Goal: Information Seeking & Learning: Learn about a topic

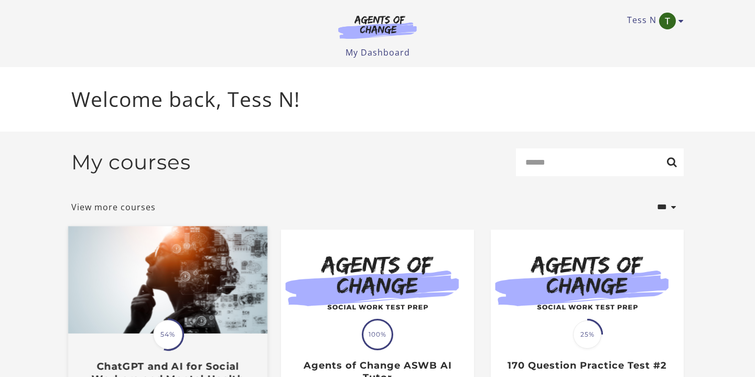
click at [191, 325] on img at bounding box center [167, 279] width 199 height 107
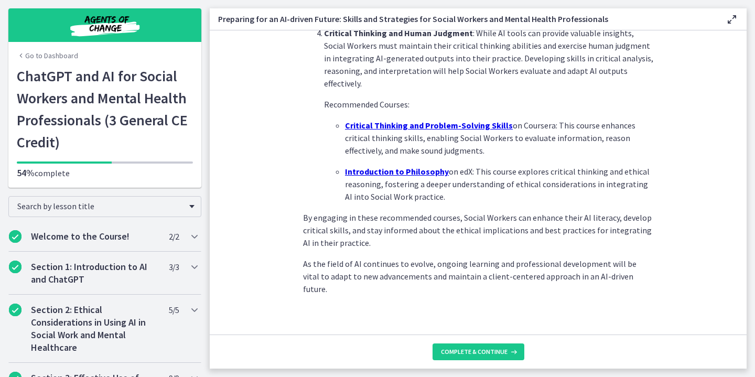
scroll to position [753, 0]
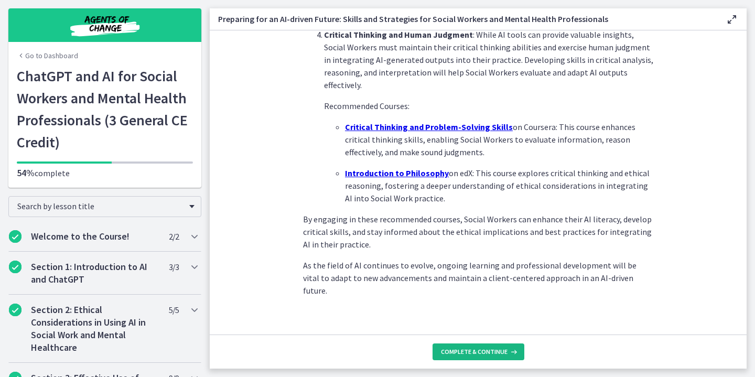
click at [475, 353] on span "Complete & continue" at bounding box center [474, 351] width 67 height 8
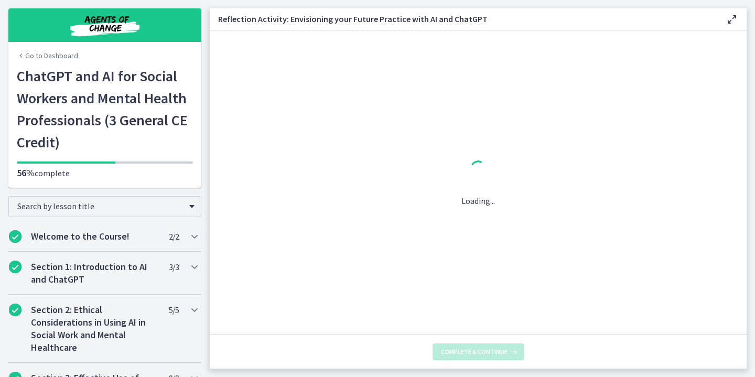
scroll to position [0, 0]
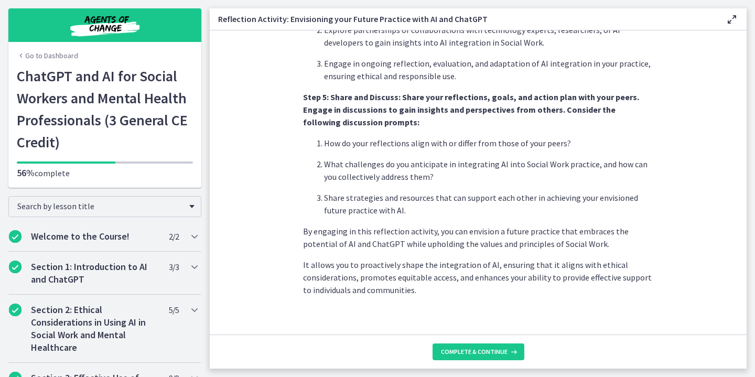
scroll to position [895, 0]
click at [482, 351] on span "Complete & continue" at bounding box center [474, 351] width 67 height 8
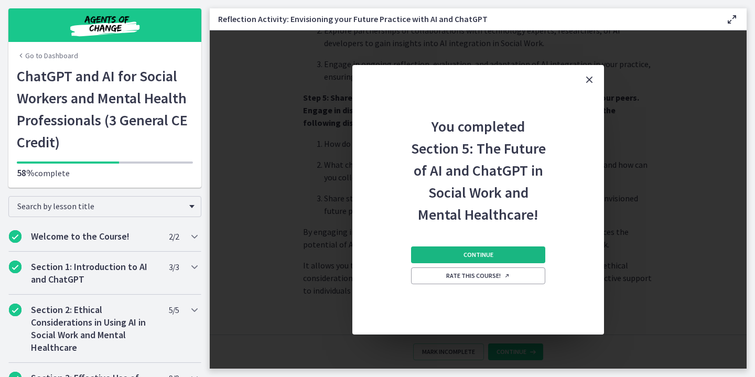
click at [480, 255] on span "Continue" at bounding box center [478, 255] width 30 height 8
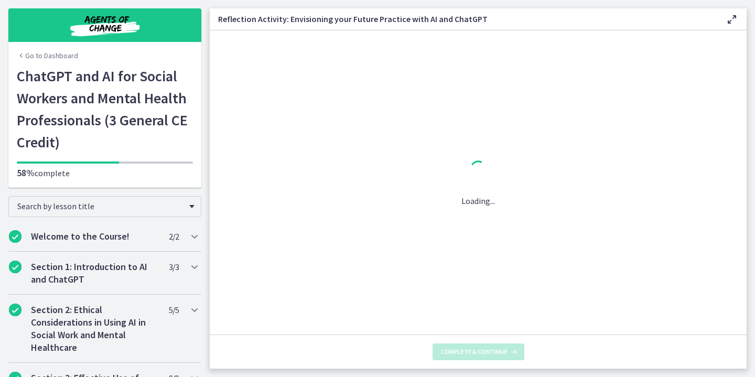
scroll to position [0, 0]
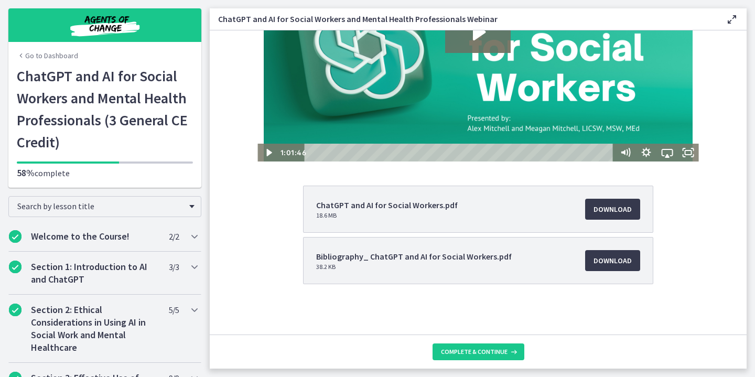
scroll to position [110, 0]
click at [268, 155] on icon "Play Video" at bounding box center [269, 152] width 6 height 9
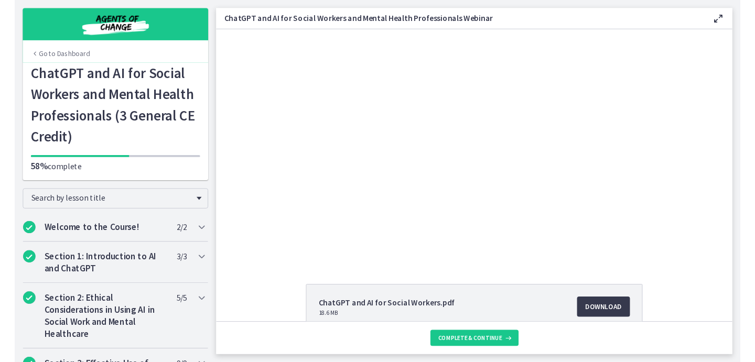
scroll to position [0, 0]
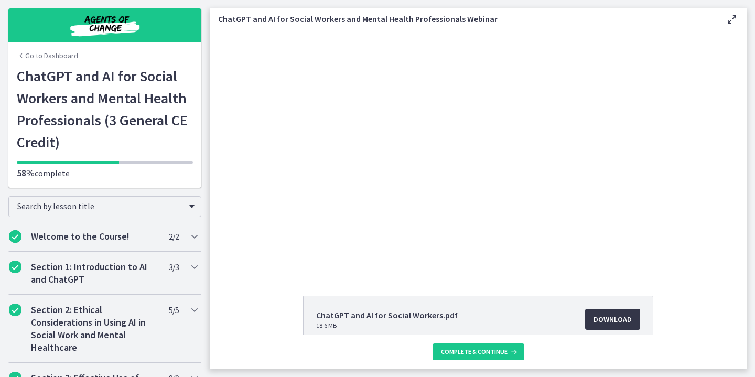
click at [619, 323] on span "Download Opens in a new window" at bounding box center [612, 319] width 38 height 13
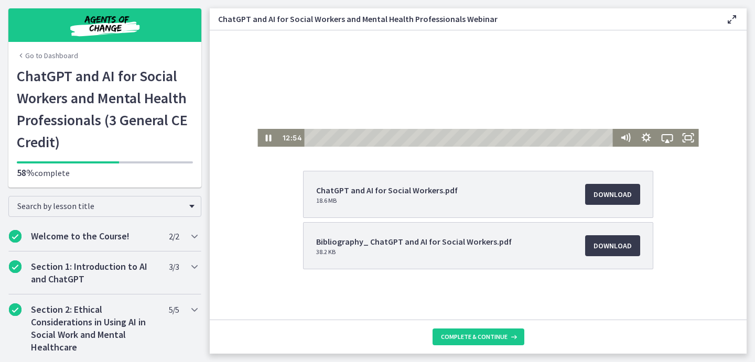
scroll to position [125, 0]
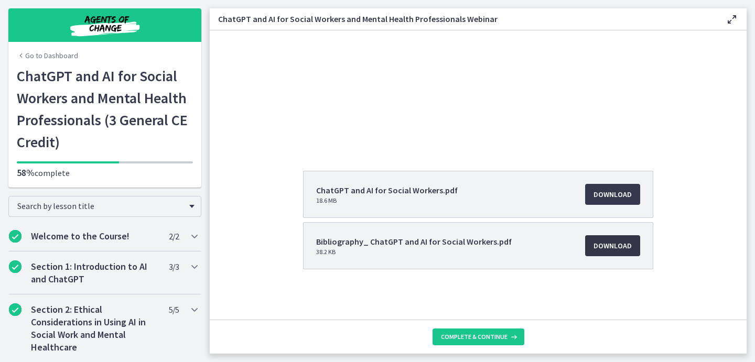
click at [623, 251] on span "Download Opens in a new window" at bounding box center [612, 246] width 38 height 13
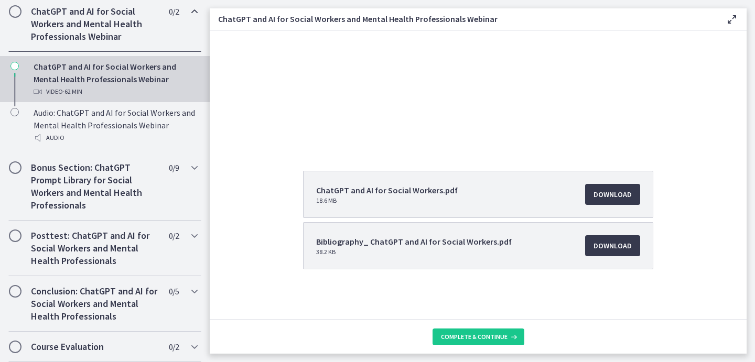
scroll to position [533, 0]
click at [18, 234] on span "Chapters" at bounding box center [15, 236] width 10 height 10
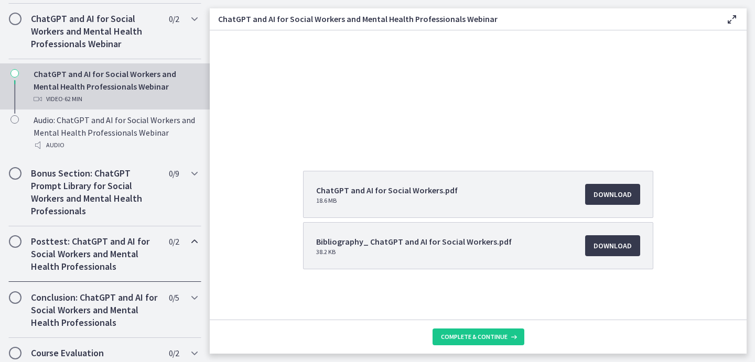
scroll to position [519, 0]
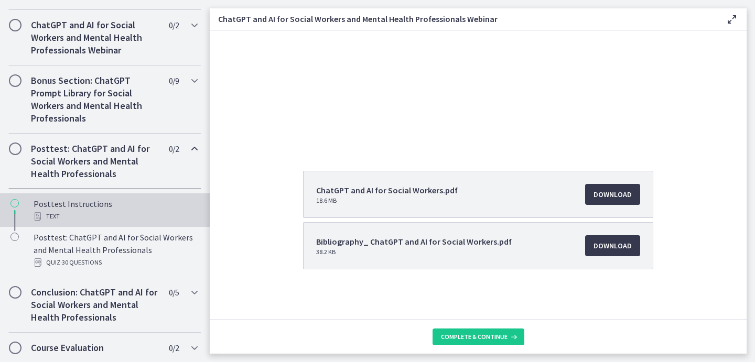
click at [84, 215] on div "Text" at bounding box center [116, 216] width 164 height 13
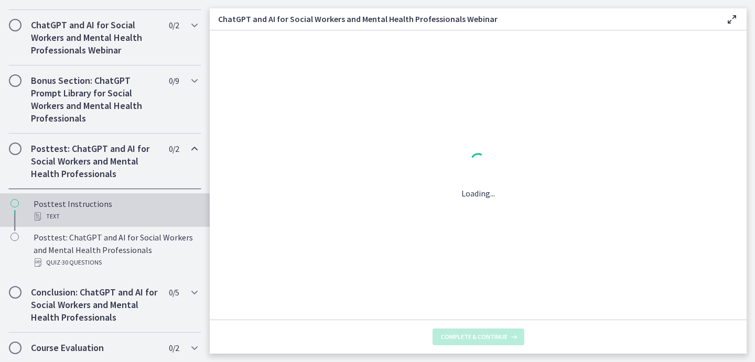
scroll to position [0, 0]
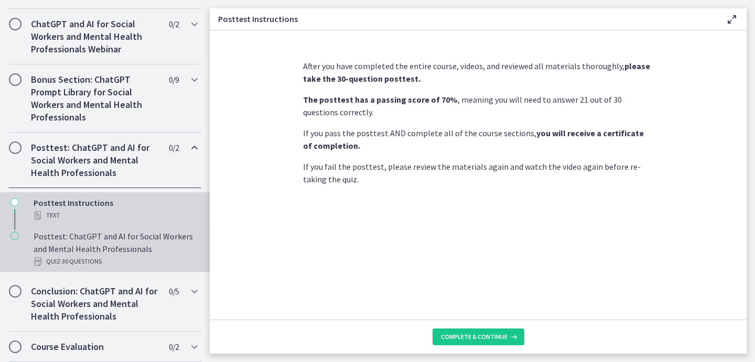
scroll to position [520, 0]
click at [88, 249] on div "Posttest: ChatGPT and AI for Social Workers and Mental Health Professionals Qui…" at bounding box center [116, 249] width 164 height 38
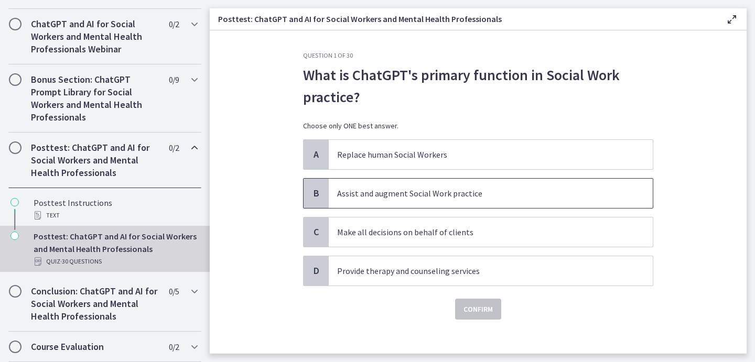
click at [396, 192] on p "Assist and augment Social Work practice" at bounding box center [480, 193] width 286 height 13
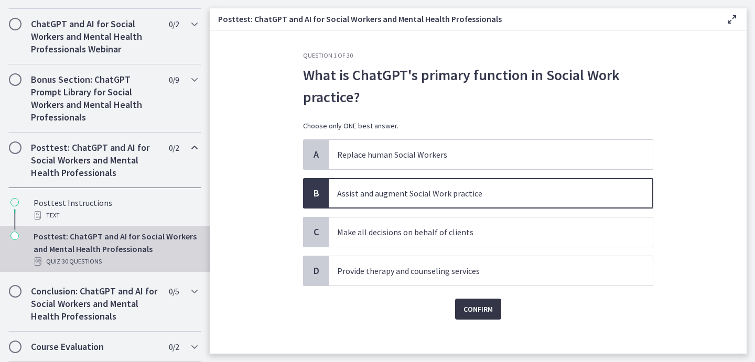
click at [487, 312] on span "Confirm" at bounding box center [477, 309] width 29 height 13
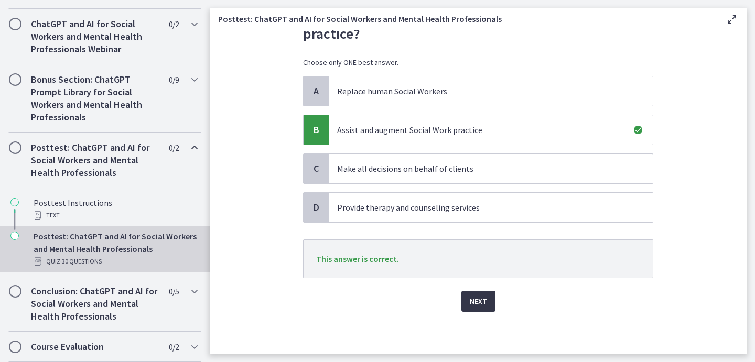
scroll to position [63, 0]
click at [485, 308] on button "Next" at bounding box center [478, 301] width 34 height 21
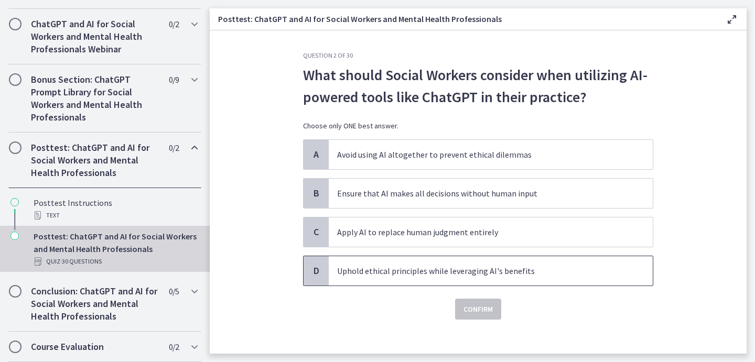
click at [360, 270] on p "Uphold ethical principles while leveraging AI's benefits" at bounding box center [480, 271] width 286 height 13
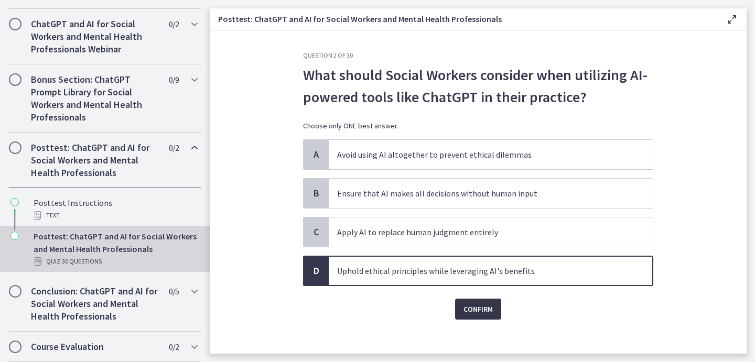
click at [474, 310] on span "Confirm" at bounding box center [477, 309] width 29 height 13
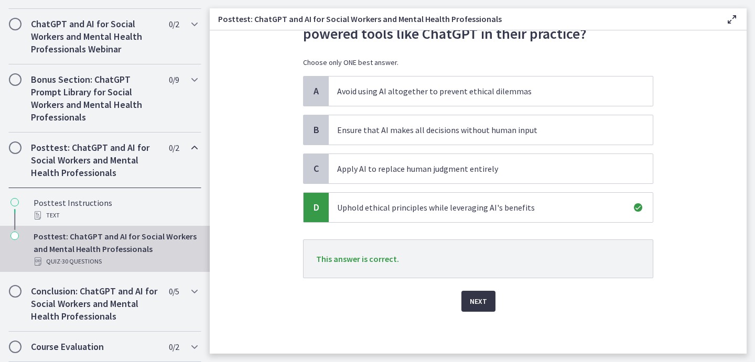
scroll to position [63, 0]
click at [478, 307] on span "Next" at bounding box center [478, 301] width 17 height 13
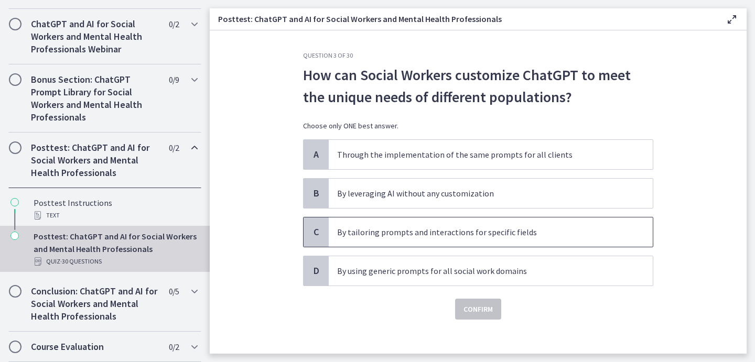
click at [437, 239] on span "By tailoring prompts and interactions for specific fields" at bounding box center [491, 231] width 324 height 29
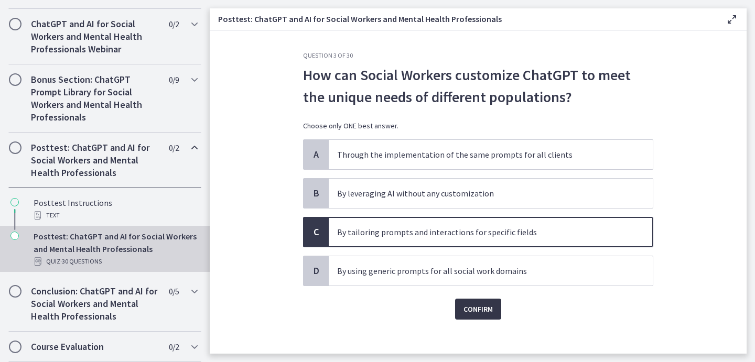
click at [481, 314] on span "Confirm" at bounding box center [477, 309] width 29 height 13
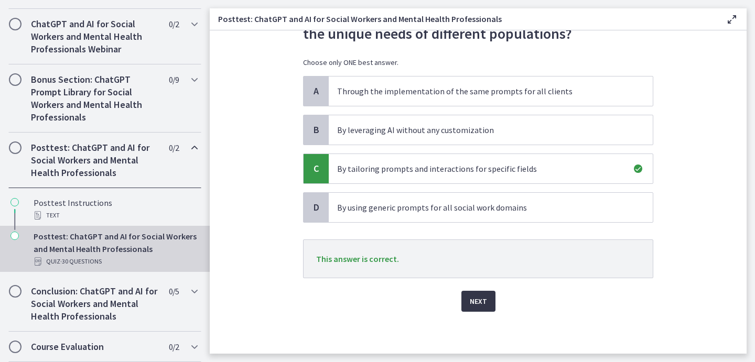
scroll to position [63, 0]
click at [480, 307] on span "Next" at bounding box center [478, 301] width 17 height 13
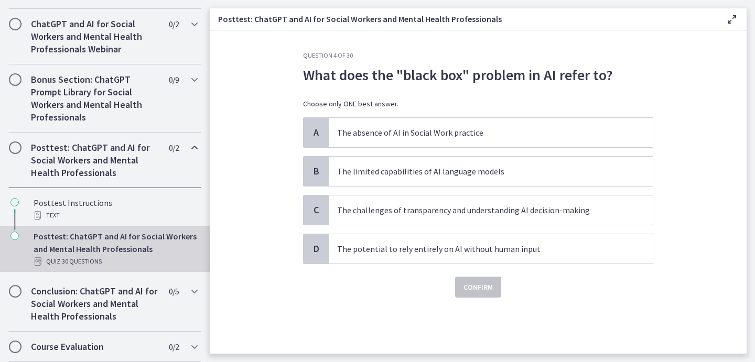
scroll to position [0, 0]
click at [392, 174] on p "The limited capabilities of AI language models" at bounding box center [480, 171] width 286 height 13
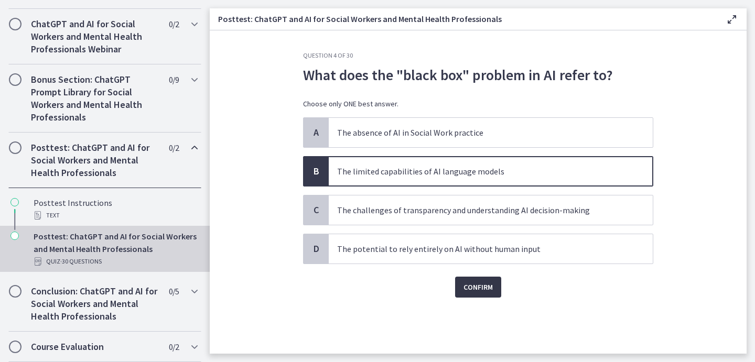
click at [479, 288] on span "Confirm" at bounding box center [477, 287] width 29 height 13
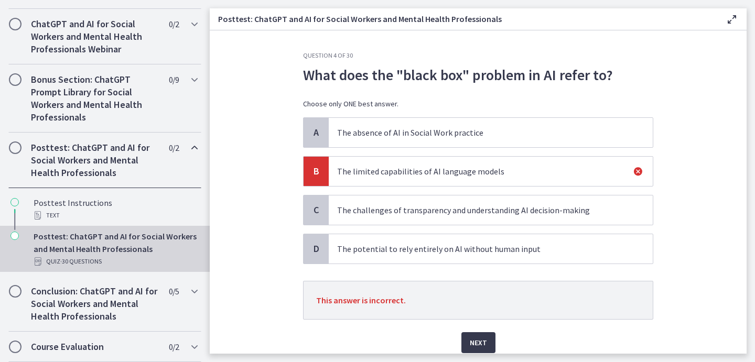
click at [436, 212] on p "The challenges of transparency and understanding AI decision-making" at bounding box center [480, 210] width 286 height 13
click at [415, 212] on p "The challenges of transparency and understanding AI decision-making" at bounding box center [480, 210] width 286 height 13
click at [478, 343] on span "Next" at bounding box center [478, 342] width 17 height 13
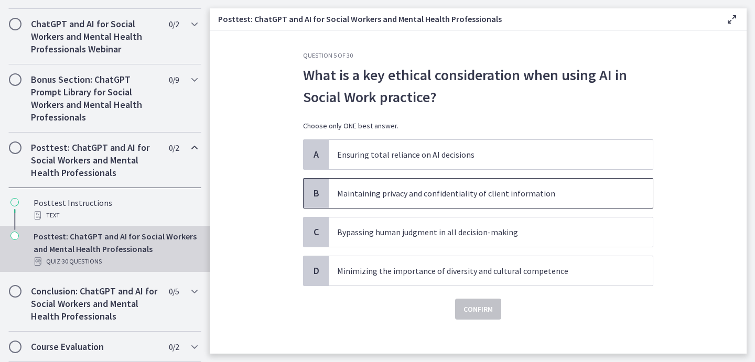
click at [506, 194] on p "Maintaining privacy and confidentiality of client information" at bounding box center [480, 193] width 286 height 13
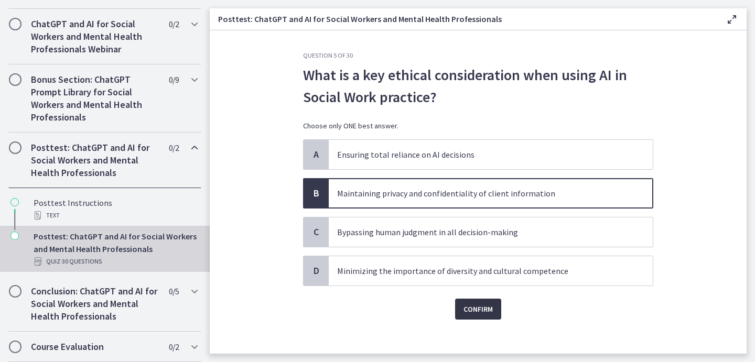
click at [476, 311] on span "Confirm" at bounding box center [477, 309] width 29 height 13
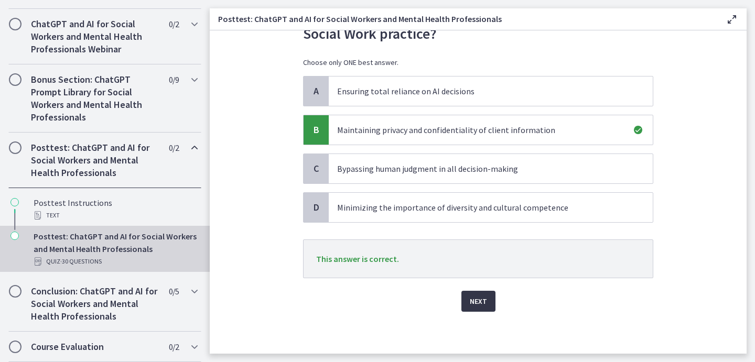
scroll to position [63, 0]
click at [476, 309] on button "Next" at bounding box center [478, 301] width 34 height 21
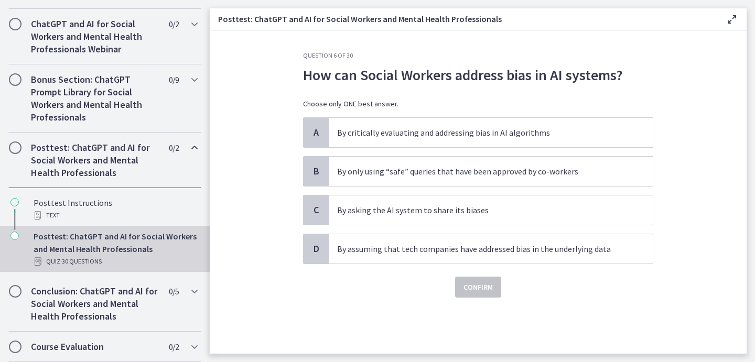
scroll to position [0, 0]
click at [435, 135] on p "By critically evaluating and addressing bias in AI algorithms" at bounding box center [480, 132] width 286 height 13
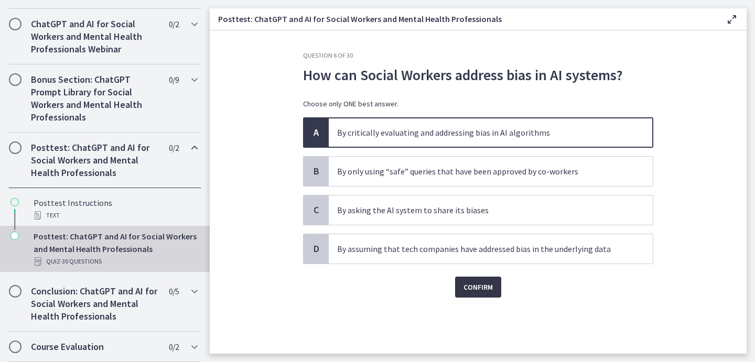
click at [478, 289] on span "Confirm" at bounding box center [477, 287] width 29 height 13
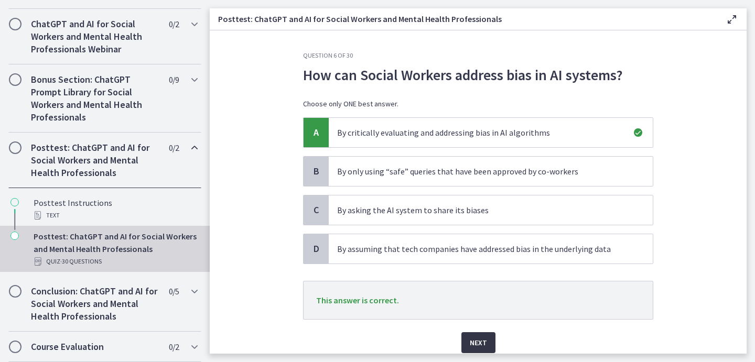
click at [474, 346] on span "Next" at bounding box center [478, 342] width 17 height 13
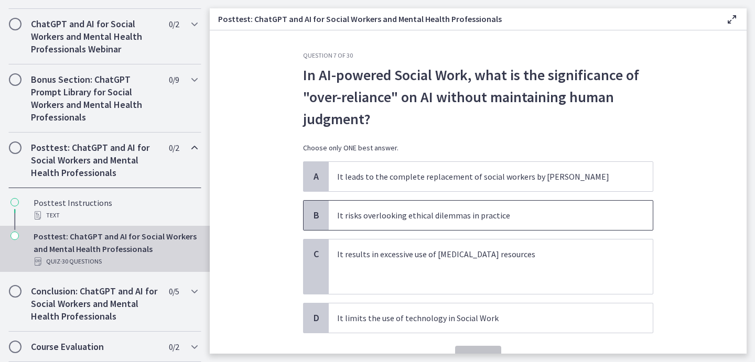
click at [459, 222] on span "It risks overlooking ethical dilemmas in practice" at bounding box center [491, 215] width 324 height 29
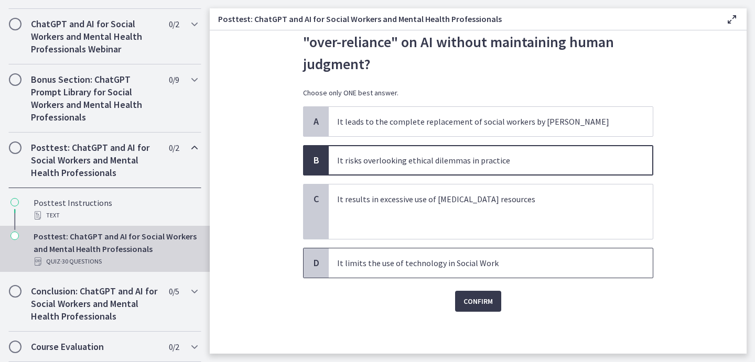
scroll to position [55, 0]
click at [482, 299] on span "Confirm" at bounding box center [477, 301] width 29 height 13
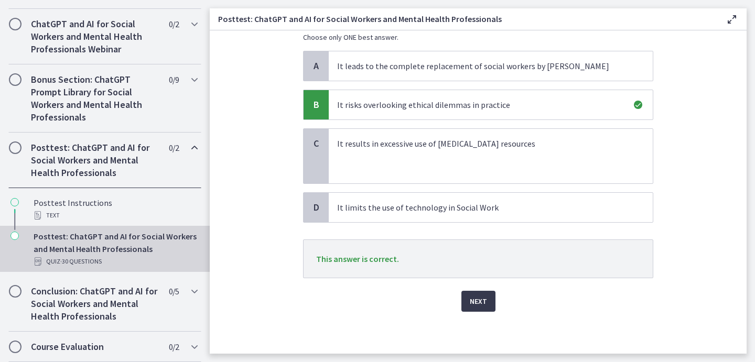
scroll to position [111, 0]
click at [472, 304] on span "Next" at bounding box center [478, 301] width 17 height 13
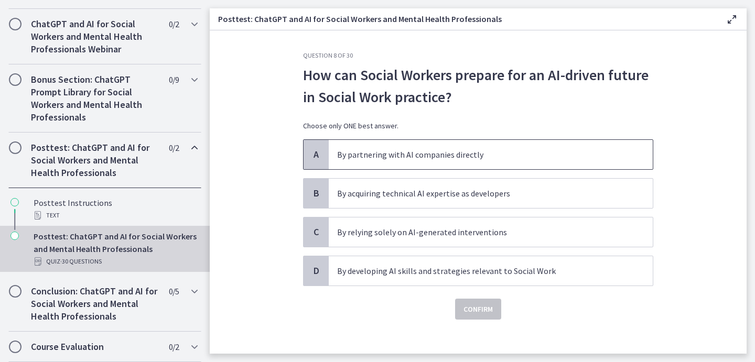
click at [434, 156] on p "By partnering with AI companies directly" at bounding box center [480, 154] width 286 height 13
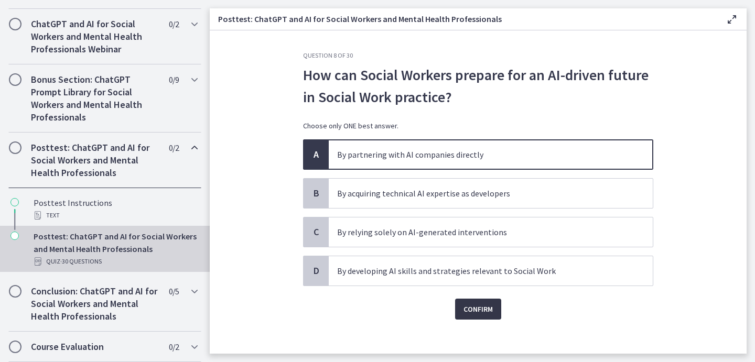
click at [480, 314] on span "Confirm" at bounding box center [477, 309] width 29 height 13
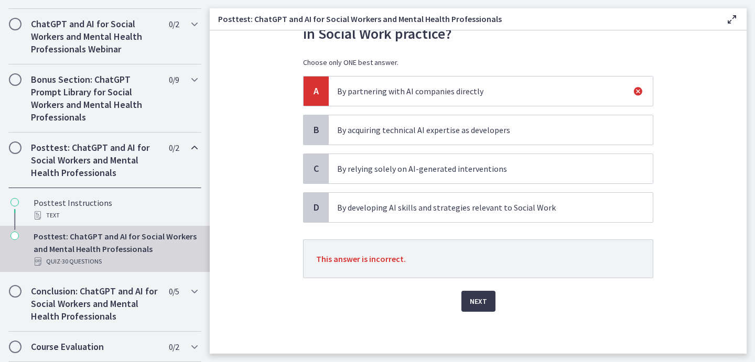
scroll to position [63, 0]
click at [481, 304] on span "Next" at bounding box center [478, 301] width 17 height 13
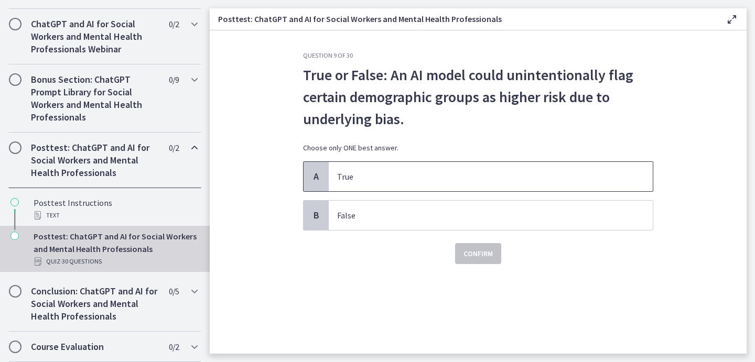
click at [346, 179] on p "True" at bounding box center [480, 176] width 286 height 13
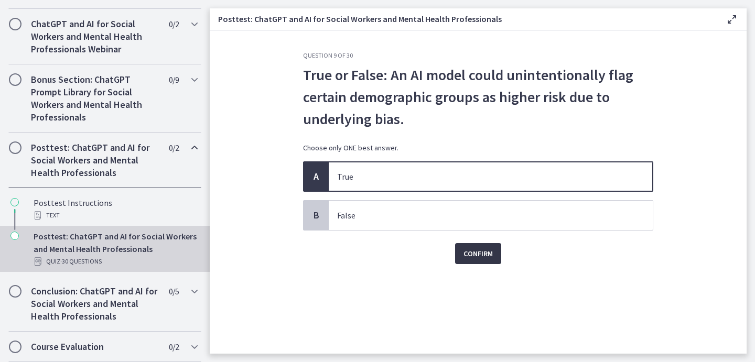
click at [485, 255] on span "Confirm" at bounding box center [477, 253] width 29 height 13
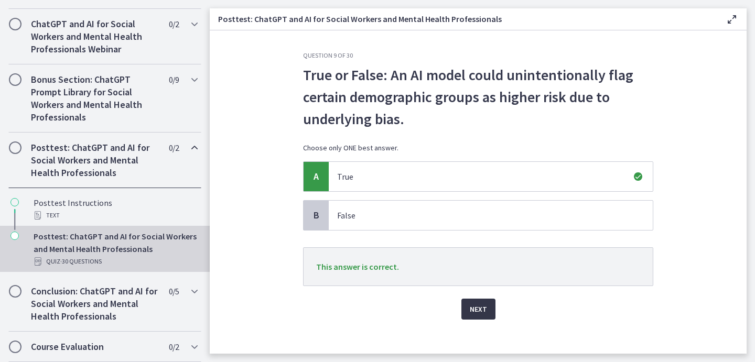
click at [482, 314] on span "Next" at bounding box center [478, 309] width 17 height 13
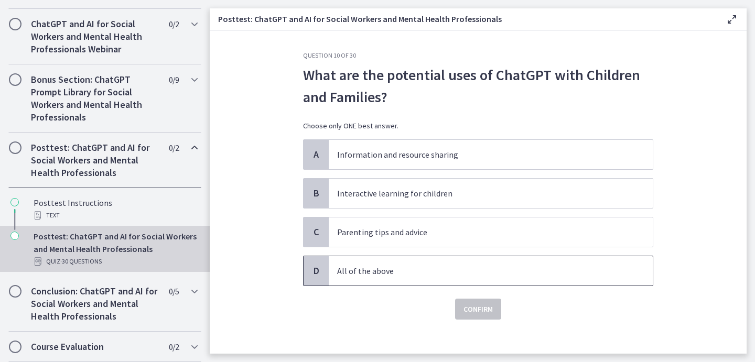
click at [384, 275] on p "All of the above" at bounding box center [480, 271] width 286 height 13
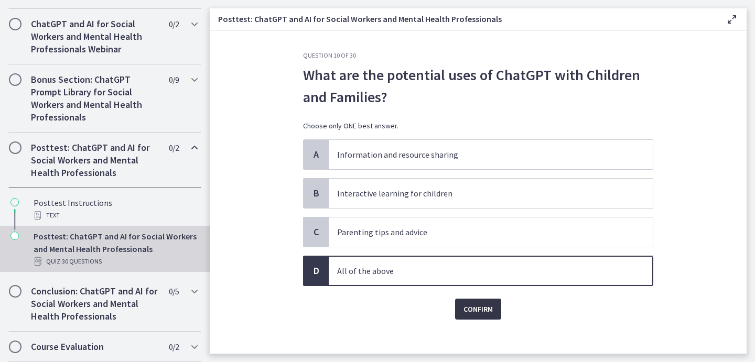
click at [481, 313] on span "Confirm" at bounding box center [477, 309] width 29 height 13
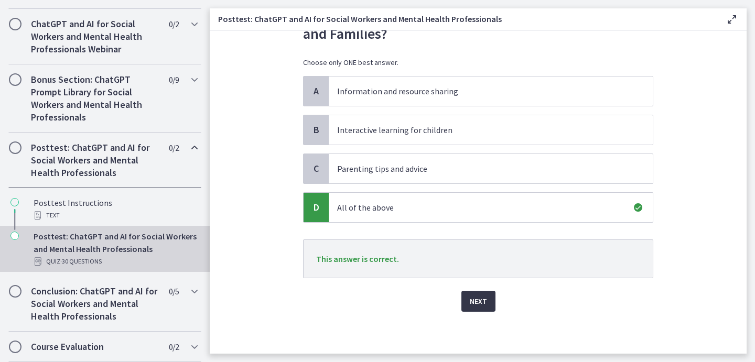
scroll to position [63, 0]
click at [481, 307] on span "Next" at bounding box center [478, 301] width 17 height 13
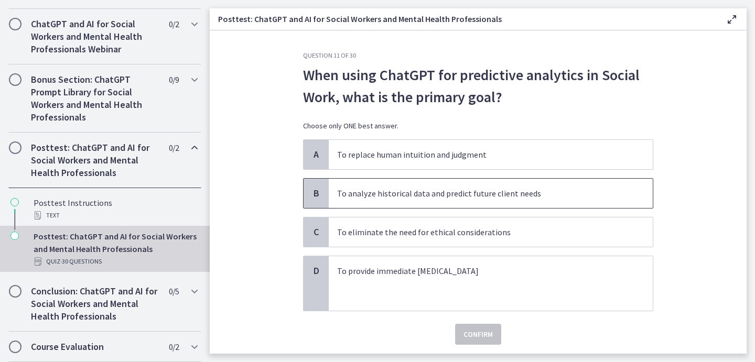
click at [445, 194] on p "To analyze historical data and predict future client needs" at bounding box center [480, 193] width 286 height 13
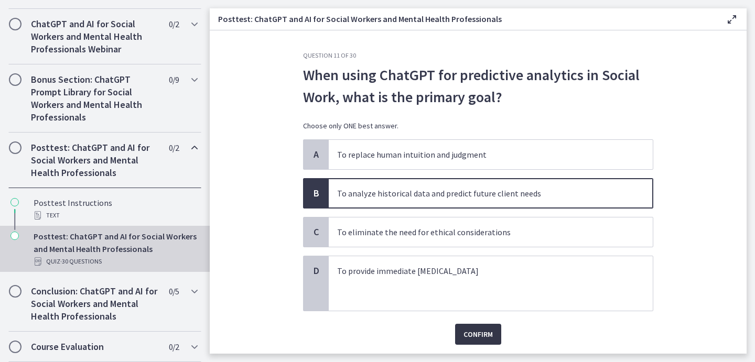
click at [478, 339] on span "Confirm" at bounding box center [477, 334] width 29 height 13
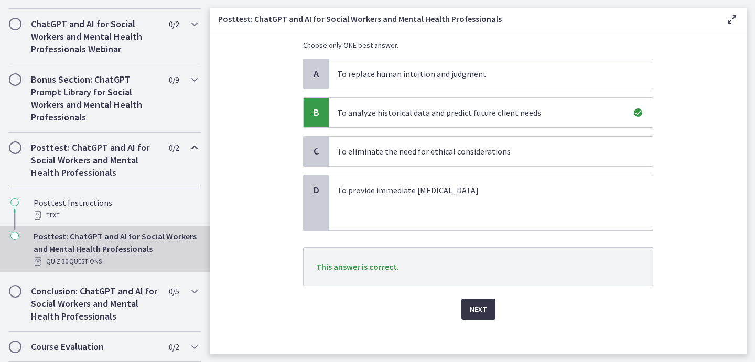
scroll to position [79, 0]
click at [483, 317] on button "Next" at bounding box center [478, 310] width 34 height 21
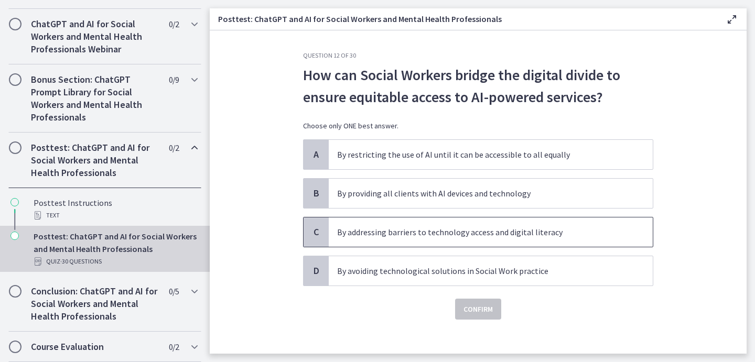
click at [475, 235] on p "By addressing barriers to technology access and digital literacy" at bounding box center [480, 232] width 286 height 13
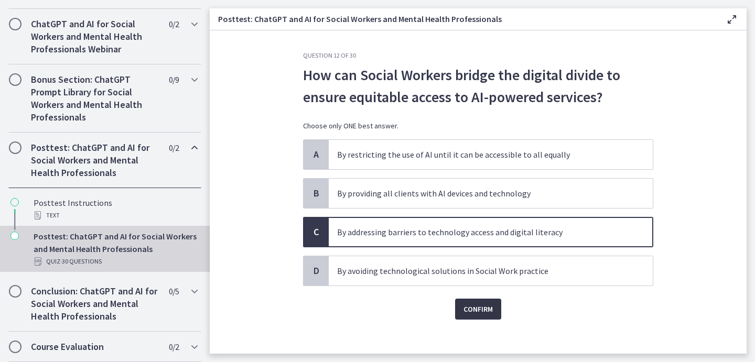
click at [483, 318] on button "Confirm" at bounding box center [478, 309] width 46 height 21
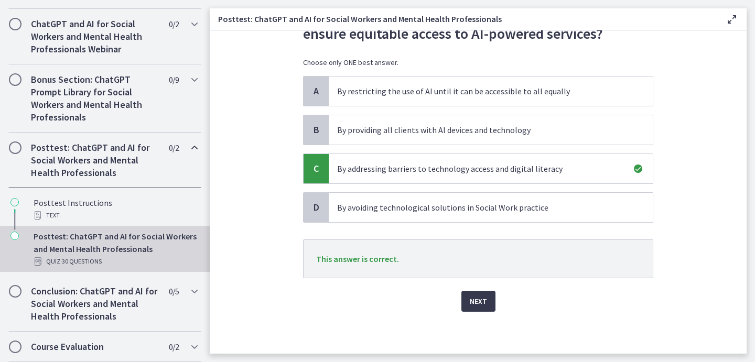
scroll to position [63, 0]
click at [478, 305] on span "Next" at bounding box center [478, 301] width 17 height 13
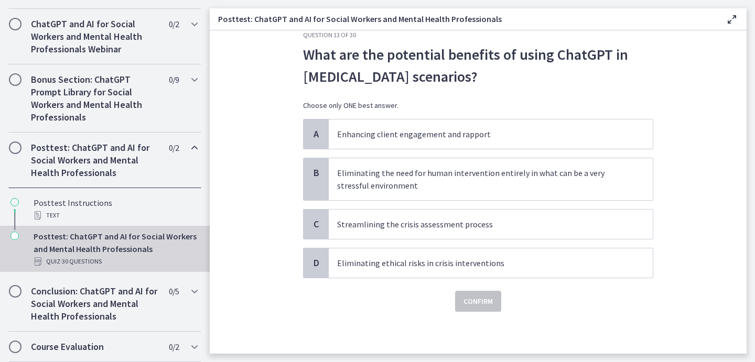
scroll to position [0, 0]
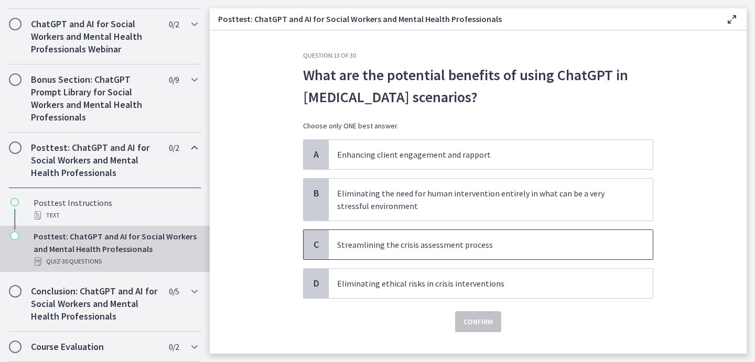
click at [429, 246] on p "Streamlining the crisis assessment process" at bounding box center [480, 244] width 286 height 13
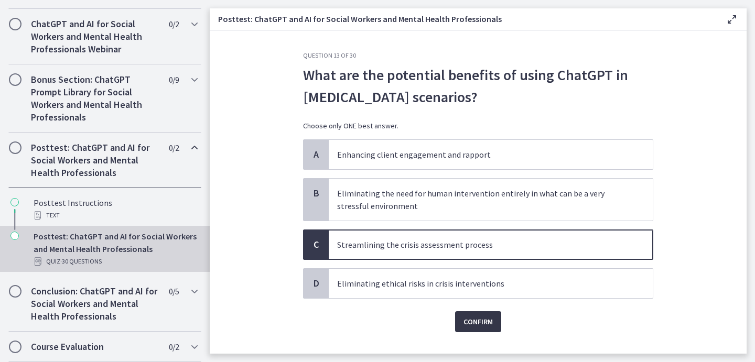
click at [478, 321] on span "Confirm" at bounding box center [477, 321] width 29 height 13
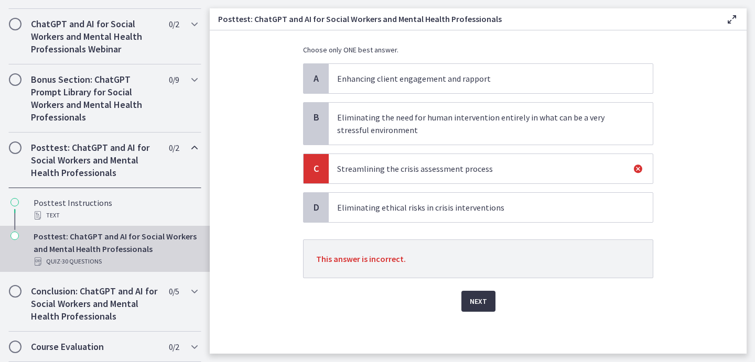
scroll to position [76, 0]
click at [474, 302] on span "Next" at bounding box center [478, 301] width 17 height 13
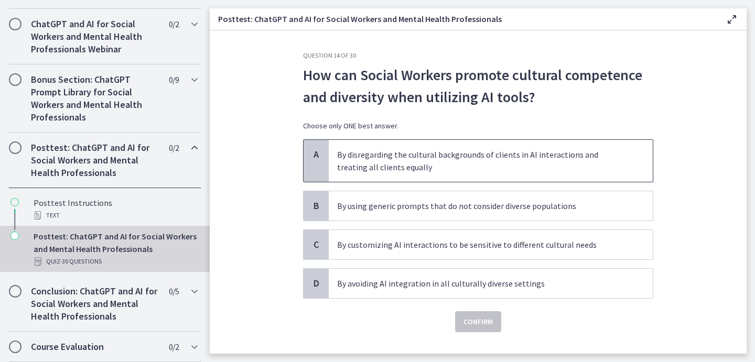
click at [423, 158] on p "By disregarding the cultural backgrounds of clients in AI interactions and trea…" at bounding box center [480, 160] width 286 height 25
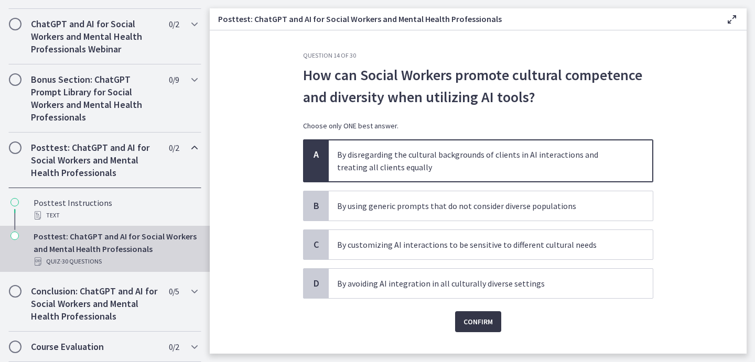
click at [484, 323] on span "Confirm" at bounding box center [477, 321] width 29 height 13
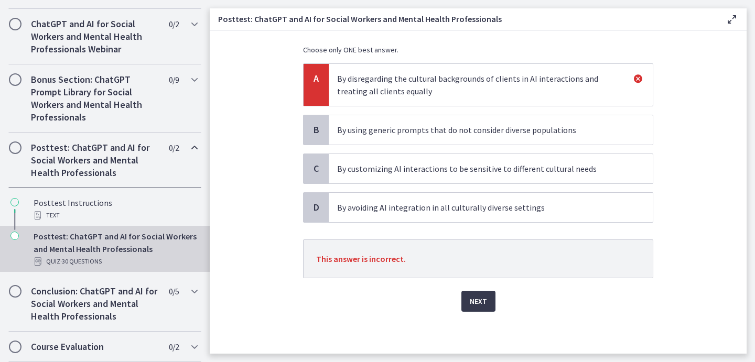
scroll to position [76, 0]
click at [335, 176] on span "By customizing AI interactions to be sensitive to different cultural needs" at bounding box center [491, 168] width 324 height 29
click at [364, 169] on p "By customizing AI interactions to be sensitive to different cultural needs" at bounding box center [480, 168] width 286 height 13
click at [478, 306] on span "Next" at bounding box center [478, 301] width 17 height 13
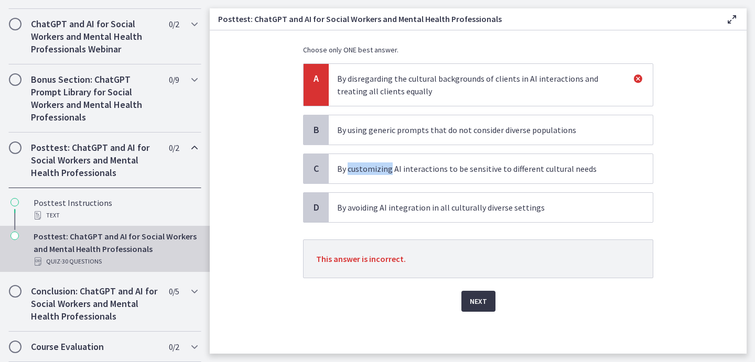
scroll to position [0, 0]
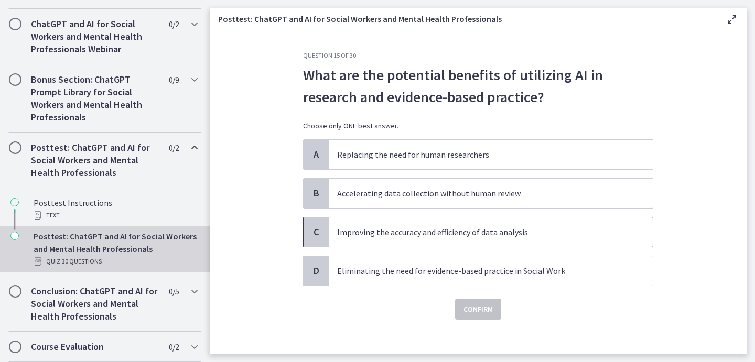
click at [464, 230] on p "Improving the accuracy and efficiency of data analysis" at bounding box center [480, 232] width 286 height 13
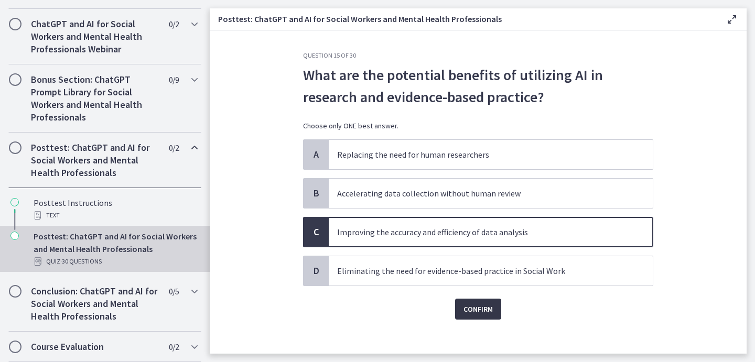
click at [478, 311] on span "Confirm" at bounding box center [477, 309] width 29 height 13
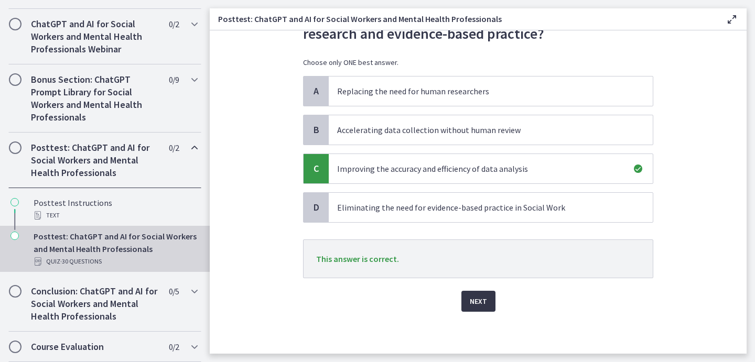
scroll to position [63, 0]
click at [482, 303] on span "Next" at bounding box center [478, 301] width 17 height 13
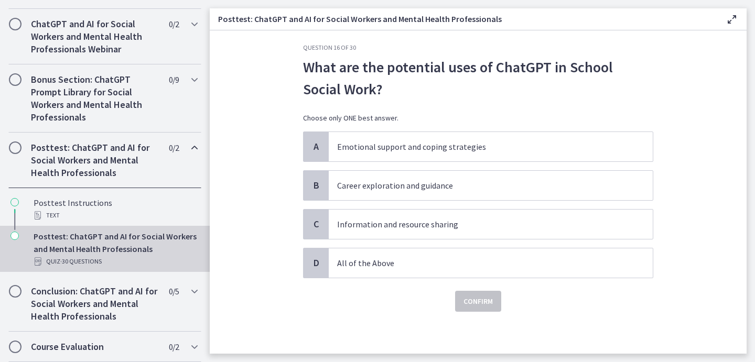
scroll to position [0, 0]
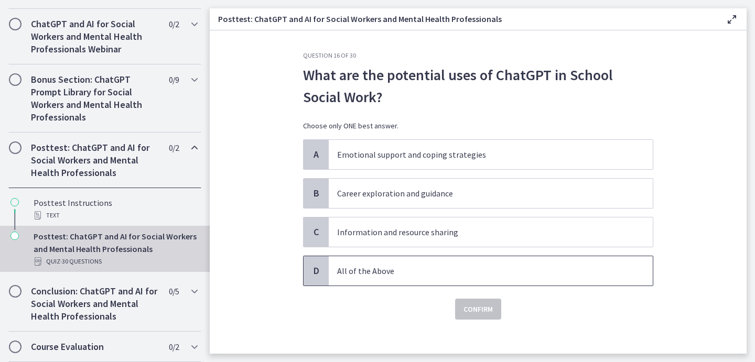
click at [365, 271] on p "All of the Above" at bounding box center [480, 271] width 286 height 13
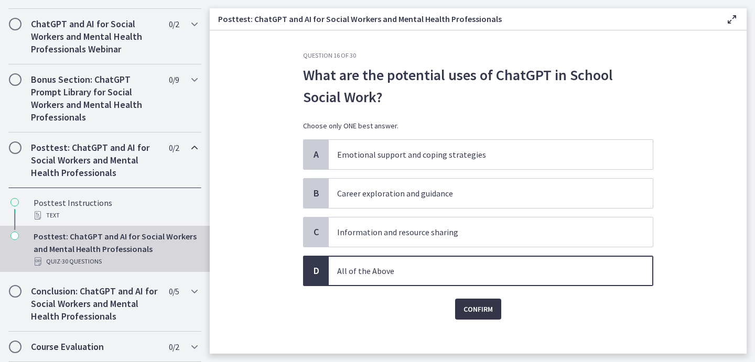
click at [477, 313] on span "Confirm" at bounding box center [477, 309] width 29 height 13
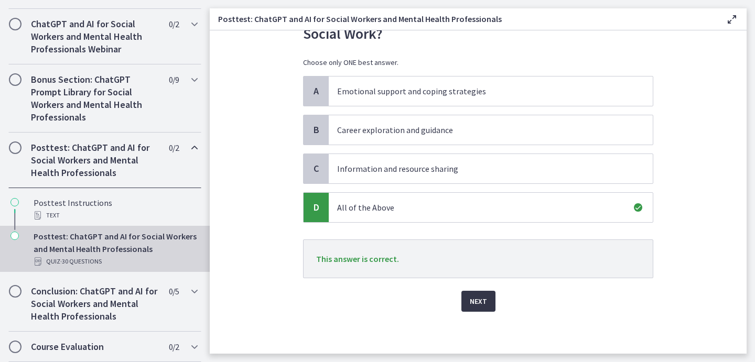
scroll to position [63, 0]
click at [482, 303] on span "Next" at bounding box center [478, 301] width 17 height 13
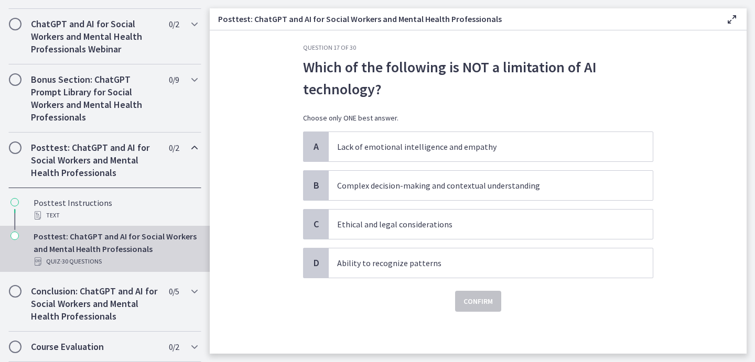
scroll to position [0, 0]
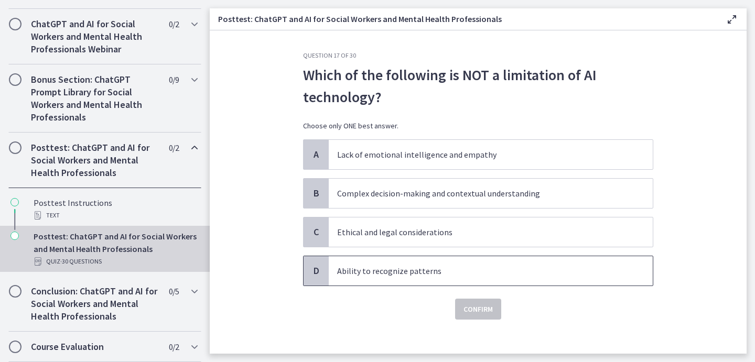
click at [412, 267] on p "Ability to recognize patterns" at bounding box center [480, 271] width 286 height 13
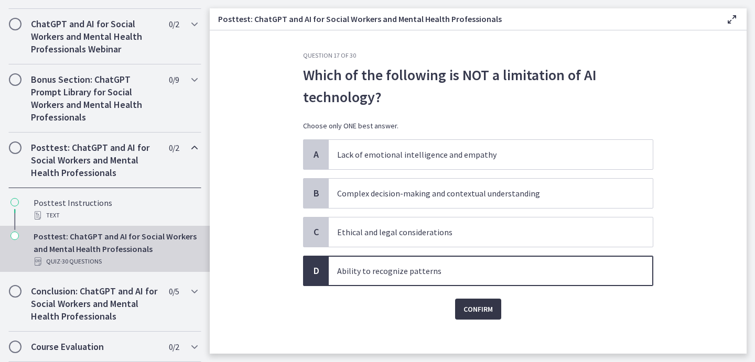
click at [485, 310] on span "Confirm" at bounding box center [477, 309] width 29 height 13
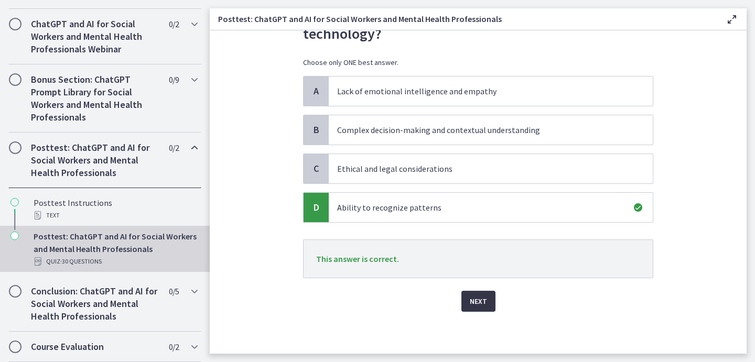
scroll to position [63, 0]
click at [484, 305] on span "Next" at bounding box center [478, 301] width 17 height 13
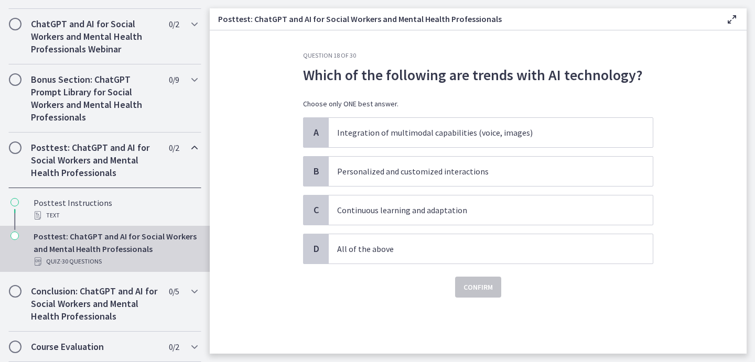
scroll to position [0, 0]
click at [416, 249] on p "All of the above" at bounding box center [480, 249] width 286 height 13
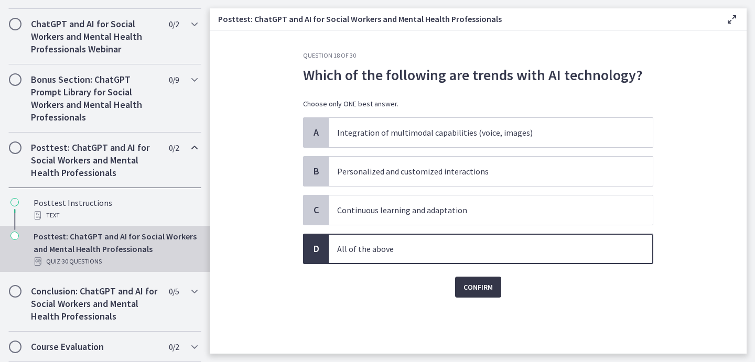
click at [481, 286] on span "Confirm" at bounding box center [477, 287] width 29 height 13
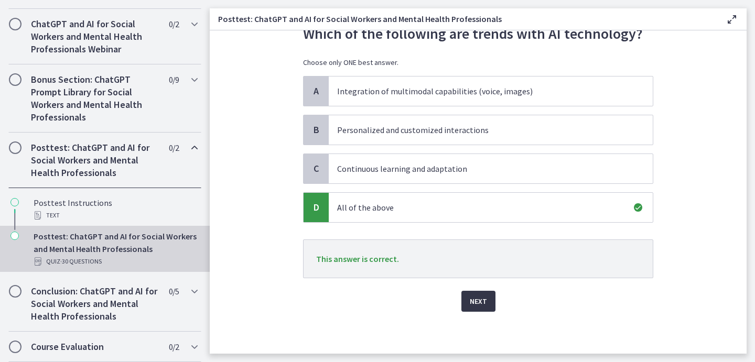
scroll to position [41, 0]
click at [481, 306] on span "Next" at bounding box center [478, 301] width 17 height 13
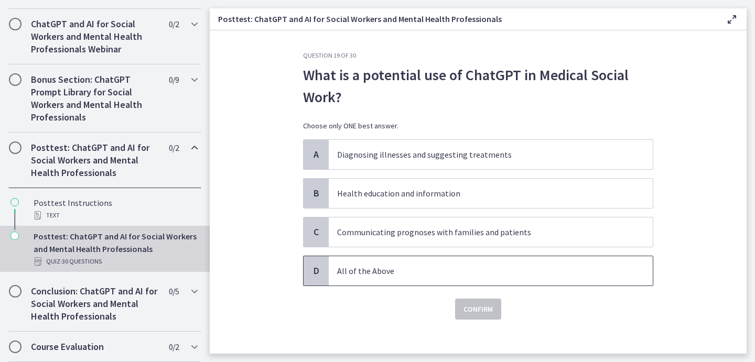
click at [361, 268] on p "All of the Above" at bounding box center [480, 271] width 286 height 13
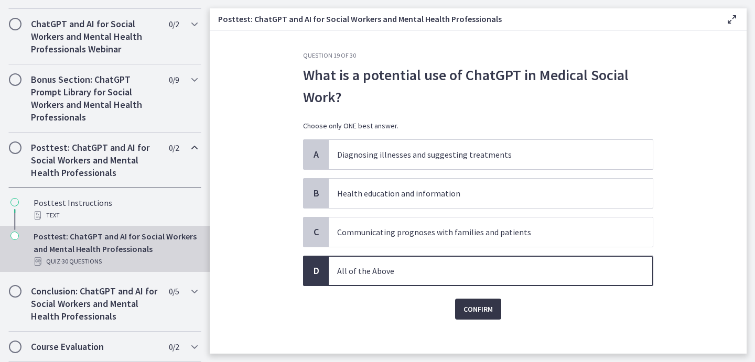
click at [479, 314] on span "Confirm" at bounding box center [477, 309] width 29 height 13
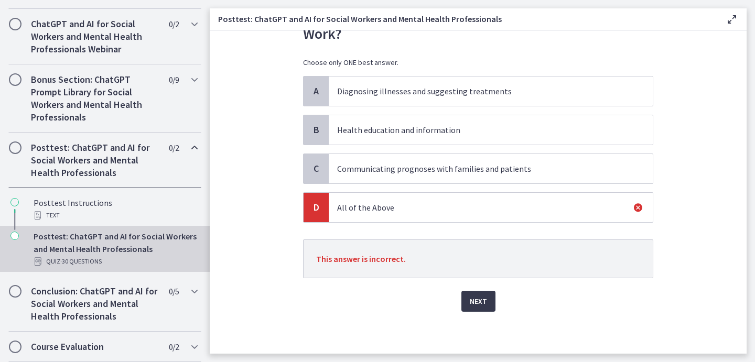
scroll to position [63, 0]
click at [480, 306] on span "Next" at bounding box center [478, 301] width 17 height 13
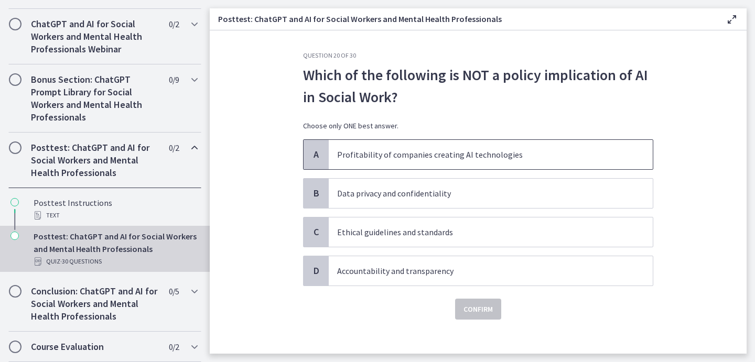
click at [365, 153] on p "Profitability of companies creating AI technologies" at bounding box center [480, 154] width 286 height 13
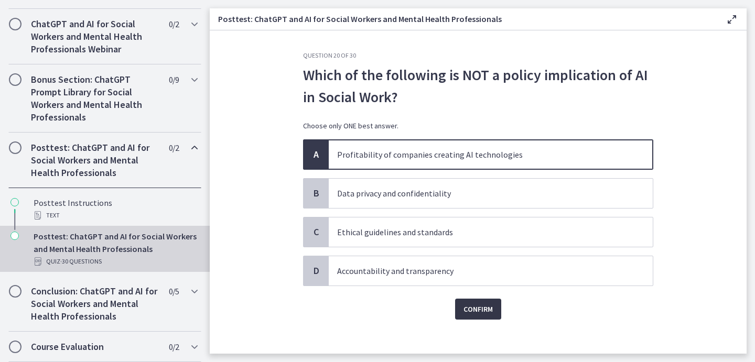
click at [476, 309] on span "Confirm" at bounding box center [477, 309] width 29 height 13
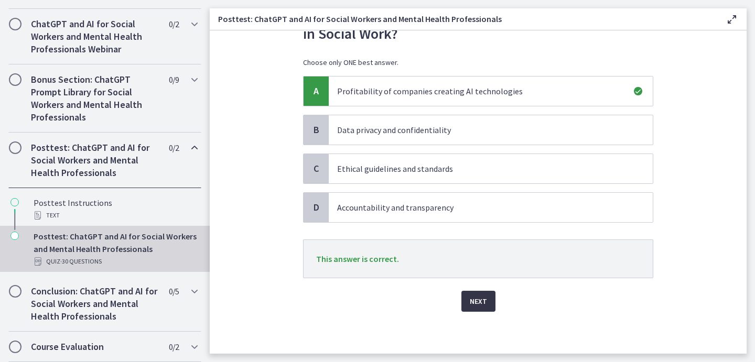
scroll to position [63, 0]
click at [476, 309] on button "Next" at bounding box center [478, 301] width 34 height 21
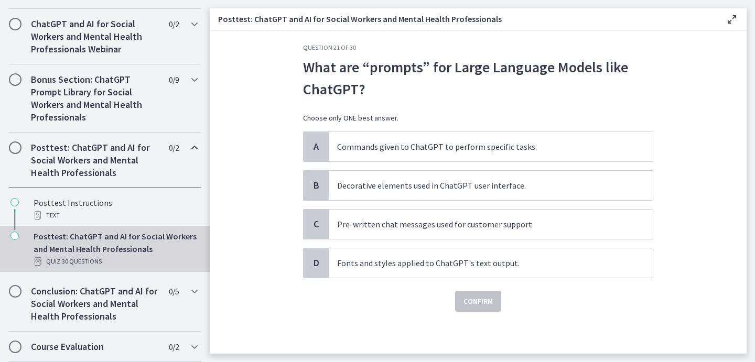
scroll to position [0, 0]
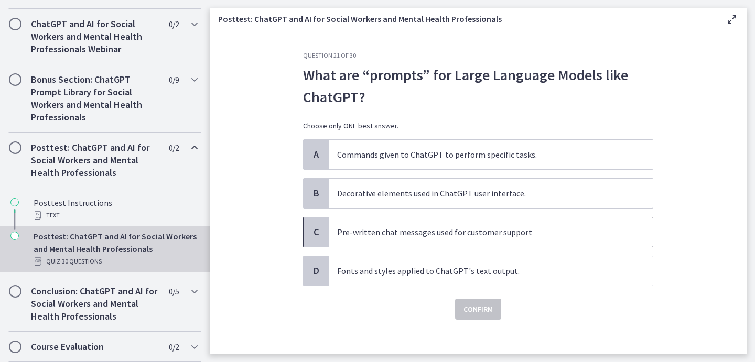
click at [323, 230] on div "C" at bounding box center [315, 231] width 25 height 29
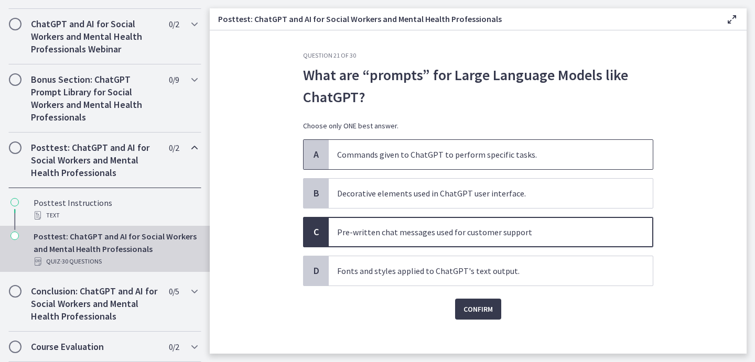
click at [339, 149] on p "Commands given to ChatGPT to perform specific tasks." at bounding box center [480, 154] width 286 height 13
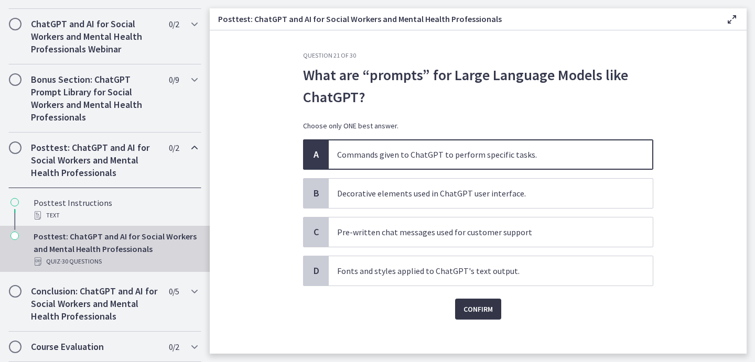
click at [473, 306] on span "Confirm" at bounding box center [477, 309] width 29 height 13
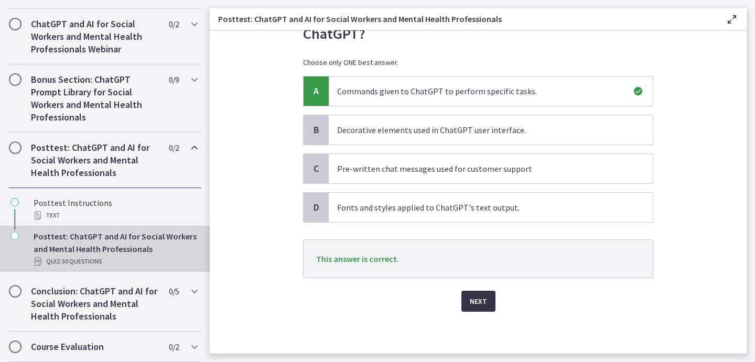
scroll to position [63, 0]
click at [473, 307] on span "Next" at bounding box center [478, 301] width 17 height 13
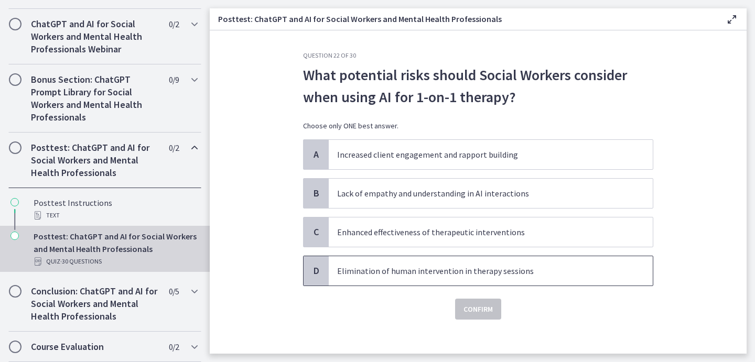
click at [431, 271] on p "Elimination of human intervention in therapy sessions" at bounding box center [480, 271] width 286 height 13
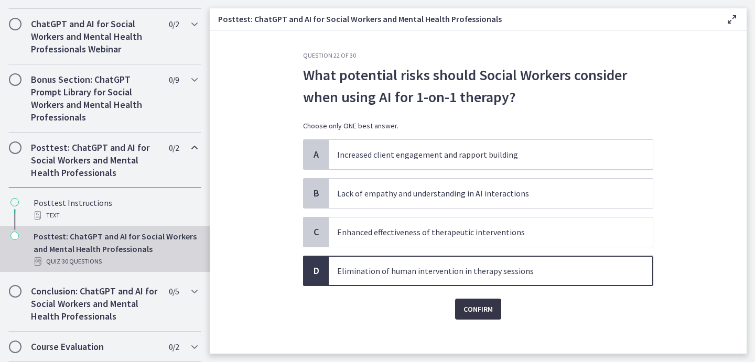
click at [490, 310] on span "Confirm" at bounding box center [477, 309] width 29 height 13
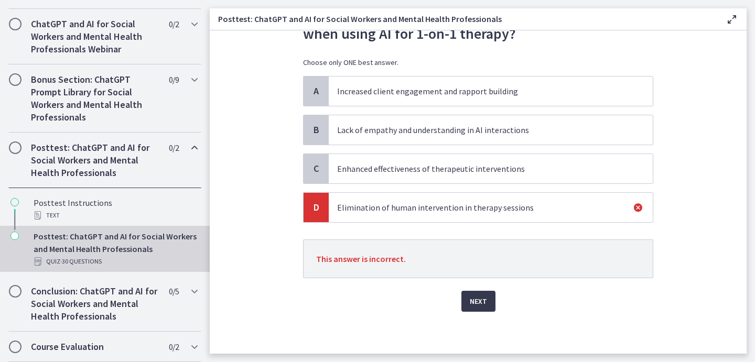
scroll to position [63, 0]
click at [477, 303] on span "Next" at bounding box center [478, 301] width 17 height 13
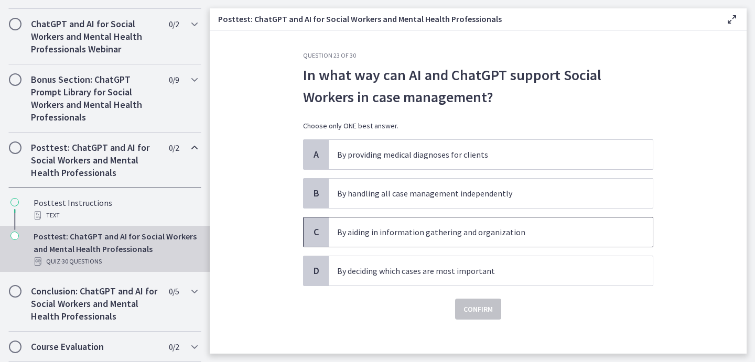
click at [529, 241] on span "By aiding in information gathering and organization" at bounding box center [491, 231] width 324 height 29
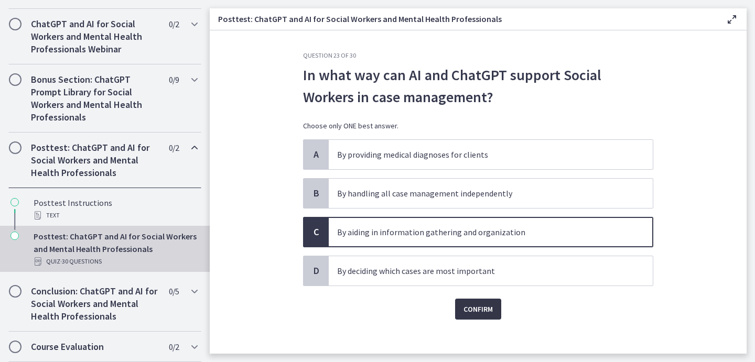
click at [477, 312] on span "Confirm" at bounding box center [477, 309] width 29 height 13
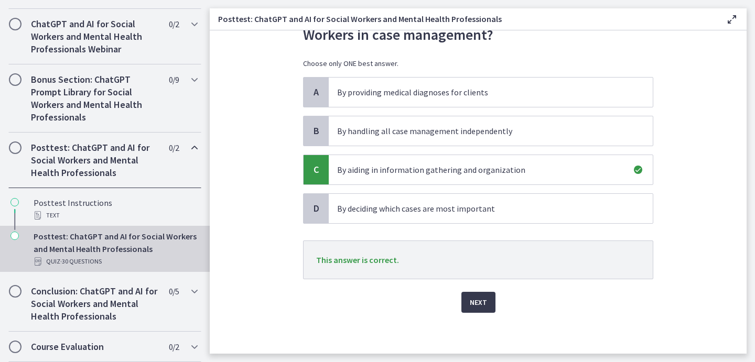
scroll to position [63, 0]
click at [478, 306] on span "Next" at bounding box center [478, 301] width 17 height 13
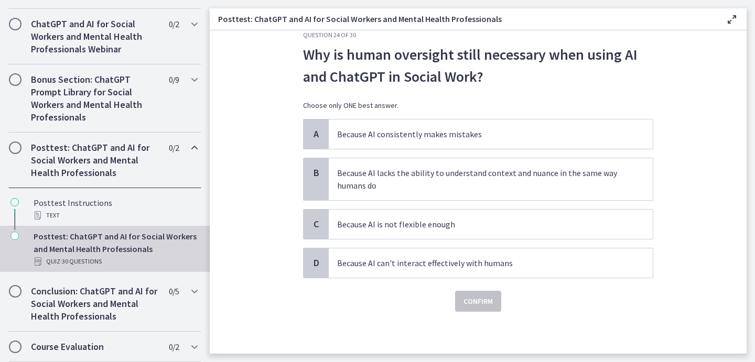
scroll to position [0, 0]
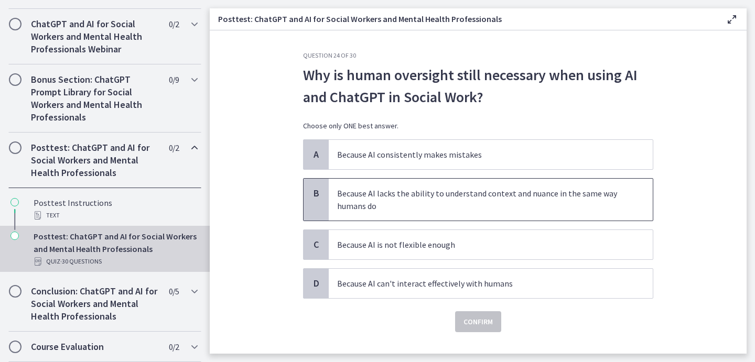
click at [527, 205] on p "Because AI lacks the ability to understand context and nuance in the same way h…" at bounding box center [480, 199] width 286 height 25
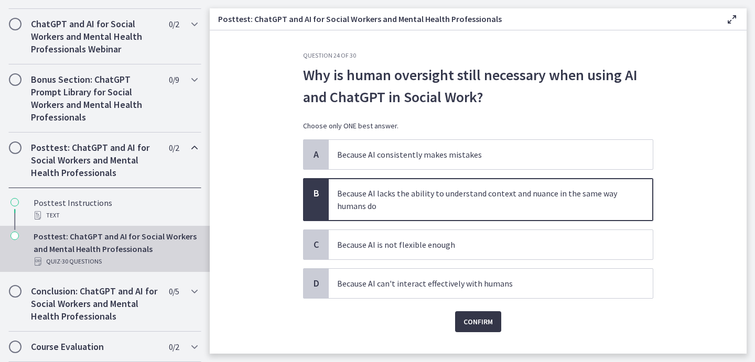
click at [481, 320] on span "Confirm" at bounding box center [477, 321] width 29 height 13
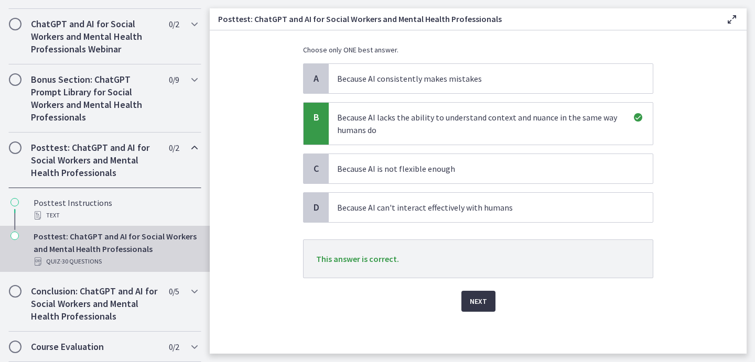
scroll to position [76, 0]
click at [478, 306] on span "Next" at bounding box center [478, 301] width 17 height 13
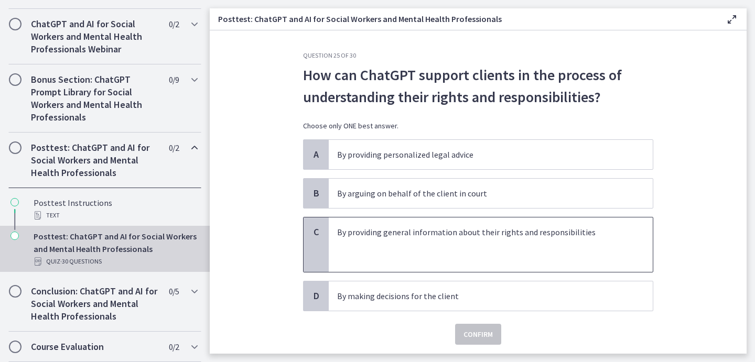
click at [483, 248] on p at bounding box center [480, 244] width 286 height 13
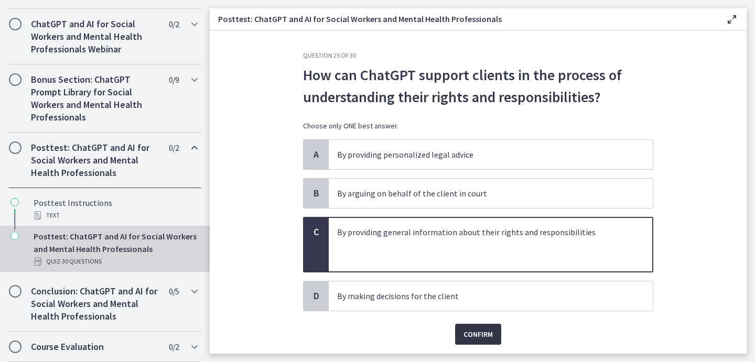
click at [475, 335] on span "Confirm" at bounding box center [477, 334] width 29 height 13
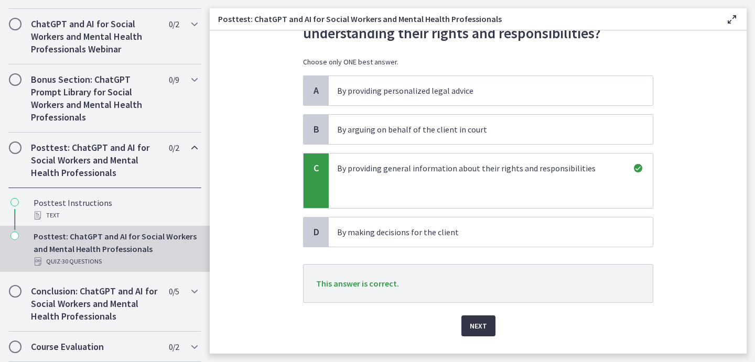
scroll to position [65, 0]
click at [478, 329] on span "Next" at bounding box center [478, 325] width 17 height 13
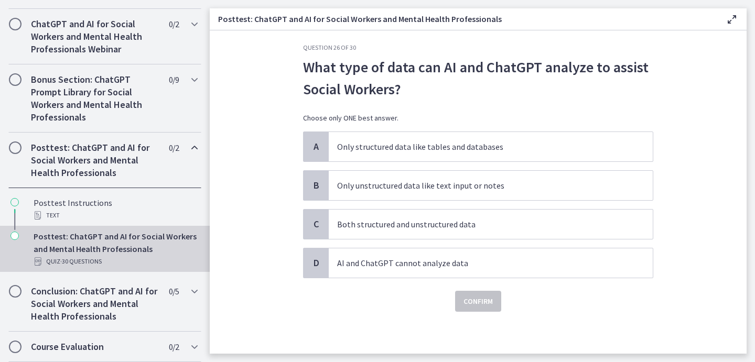
scroll to position [8, 0]
click at [437, 229] on p "Both structured and unstructured data" at bounding box center [480, 224] width 286 height 13
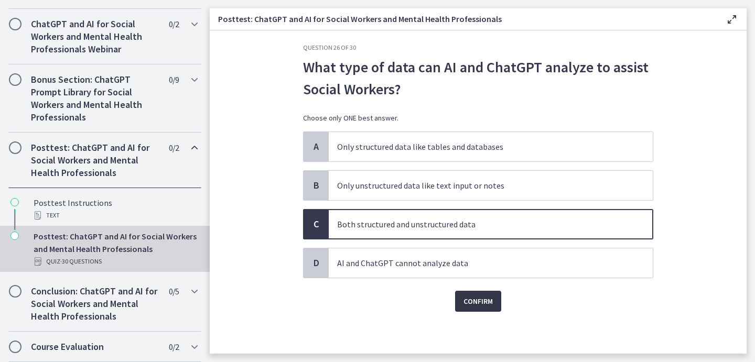
click at [480, 301] on span "Confirm" at bounding box center [477, 301] width 29 height 13
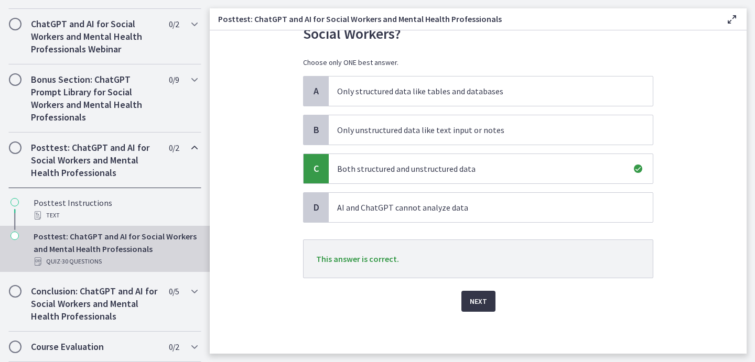
scroll to position [63, 0]
click at [479, 304] on span "Next" at bounding box center [478, 301] width 17 height 13
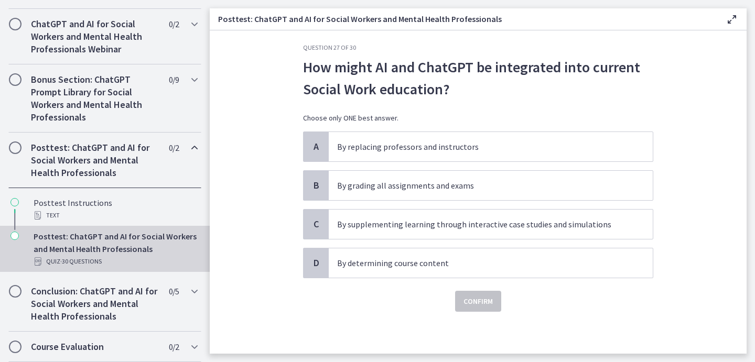
scroll to position [0, 0]
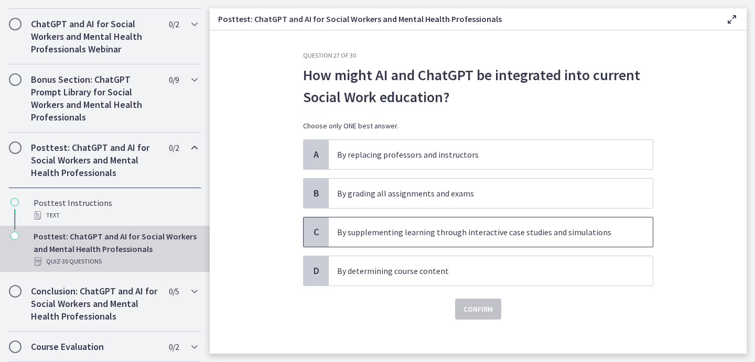
click at [443, 238] on p "By supplementing learning through interactive case studies and simulations" at bounding box center [480, 232] width 286 height 13
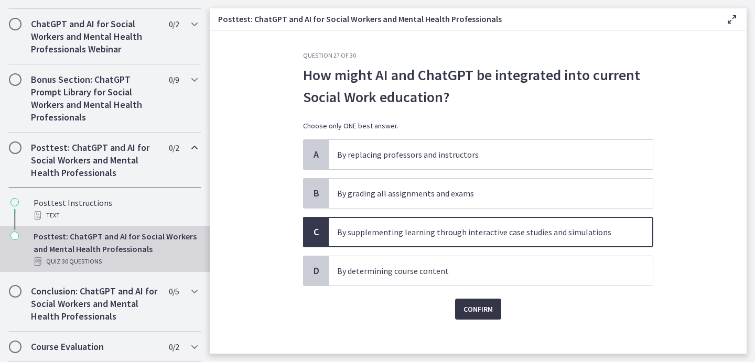
click at [473, 309] on span "Confirm" at bounding box center [477, 309] width 29 height 13
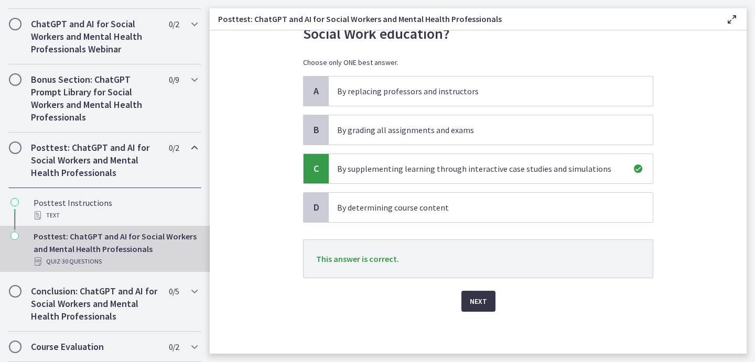
scroll to position [63, 0]
click at [477, 306] on span "Next" at bounding box center [478, 301] width 17 height 13
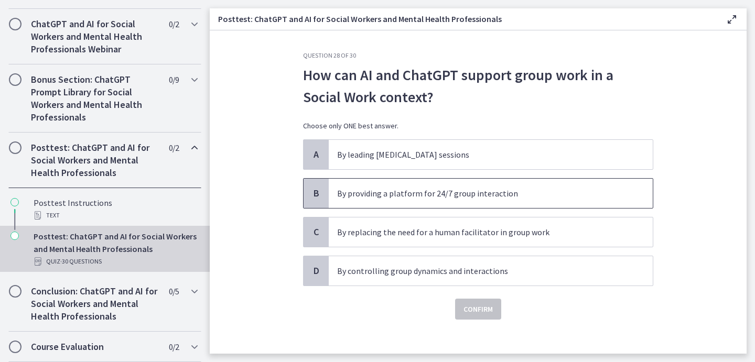
click at [481, 191] on p "By providing a platform for 24/7 group interaction" at bounding box center [480, 193] width 286 height 13
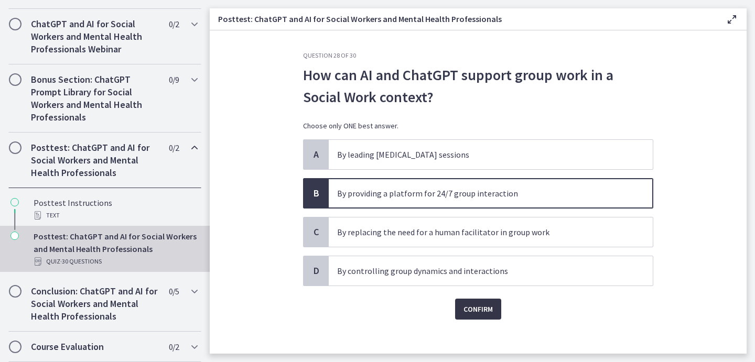
click at [469, 310] on span "Confirm" at bounding box center [477, 309] width 29 height 13
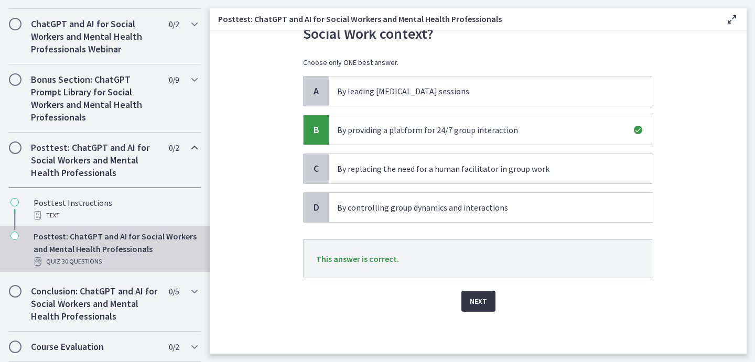
scroll to position [63, 0]
click at [477, 304] on span "Next" at bounding box center [478, 301] width 17 height 13
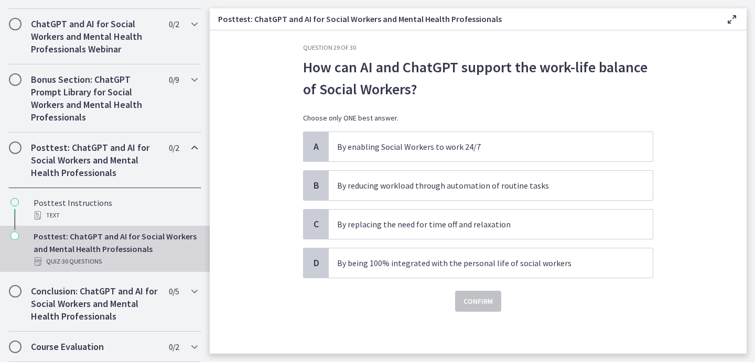
scroll to position [0, 0]
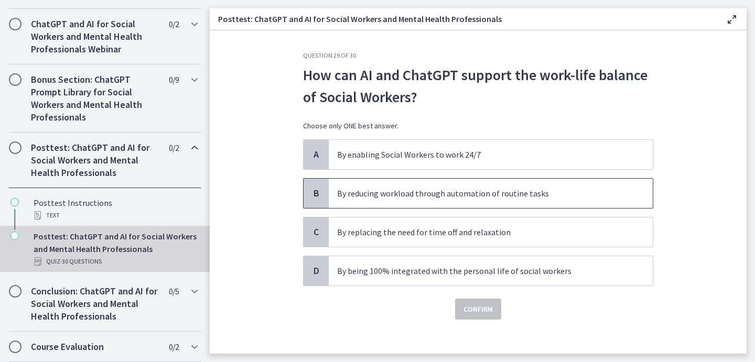
click at [429, 196] on p "By reducing workload through automation of routine tasks" at bounding box center [480, 193] width 286 height 13
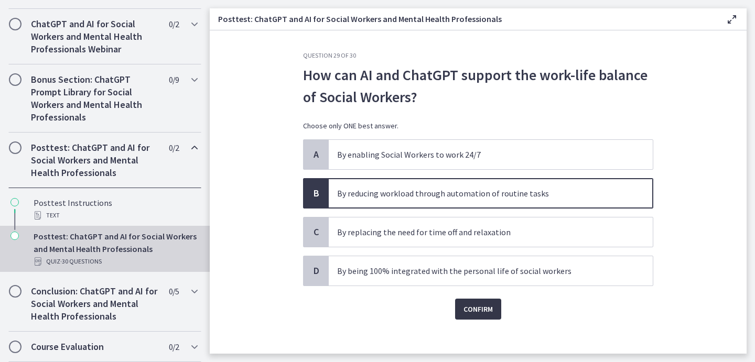
click at [480, 306] on span "Confirm" at bounding box center [477, 309] width 29 height 13
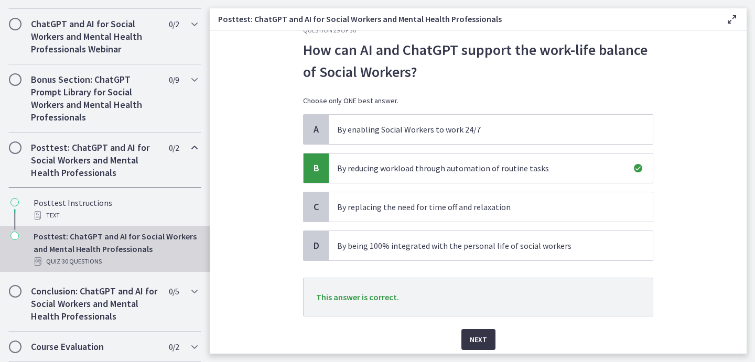
scroll to position [26, 0]
click at [484, 336] on span "Next" at bounding box center [478, 339] width 17 height 13
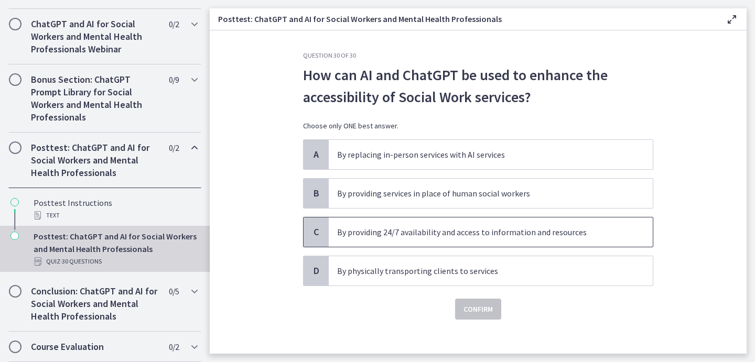
click at [471, 230] on p "By providing 24/7 availability and access to information and resources" at bounding box center [480, 232] width 286 height 13
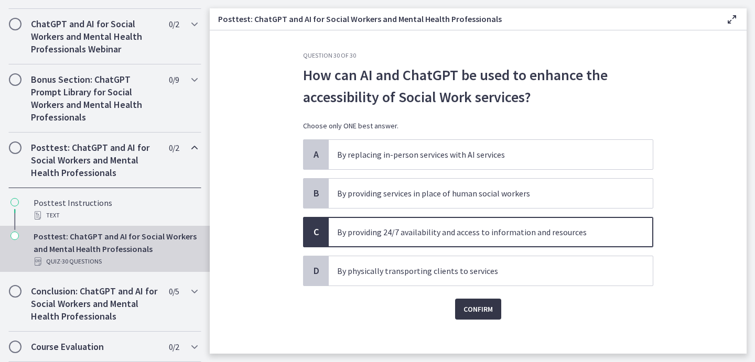
click at [476, 310] on span "Confirm" at bounding box center [477, 309] width 29 height 13
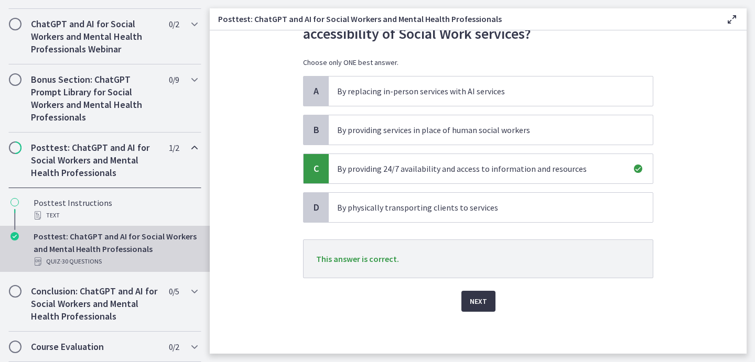
scroll to position [63, 0]
click at [478, 307] on span "Next" at bounding box center [478, 301] width 17 height 13
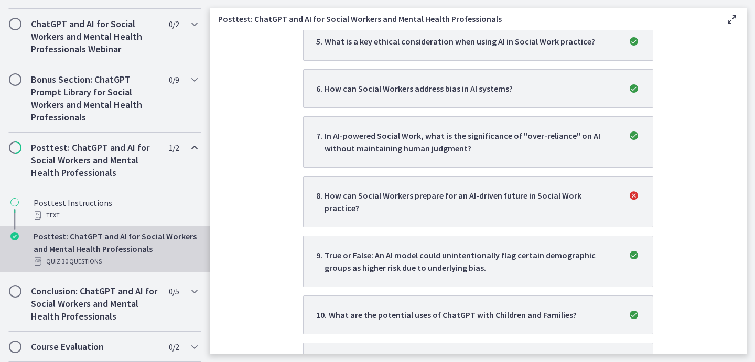
scroll to position [470, 0]
click at [493, 195] on p "How can Social Workers prepare for an AI-driven future in Social Work practice?" at bounding box center [469, 201] width 290 height 25
click at [632, 194] on icon "incorrect" at bounding box center [633, 195] width 13 height 13
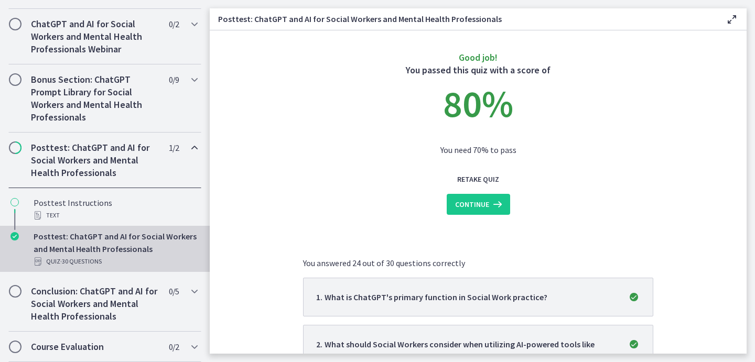
scroll to position [0, 0]
click at [473, 204] on span "Continue" at bounding box center [472, 204] width 34 height 13
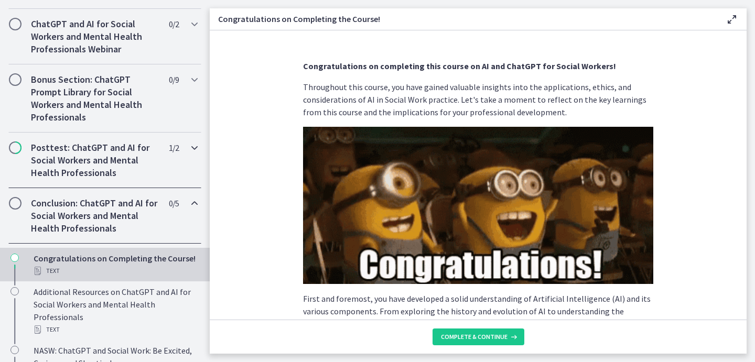
click at [14, 151] on span "Chapters" at bounding box center [15, 148] width 10 height 10
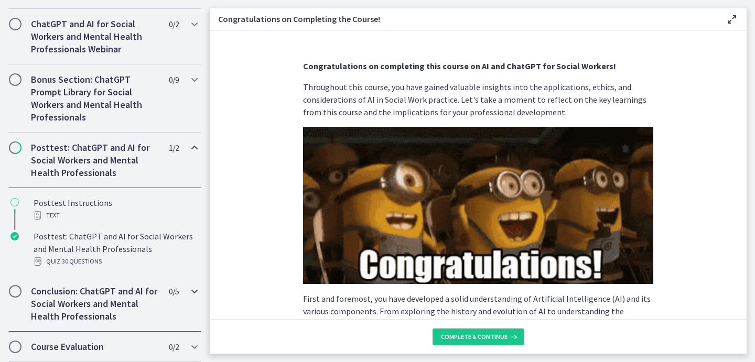
click at [43, 311] on h2 "Conclusion: ChatGPT and AI for Social Workers and Mental Health Professionals" at bounding box center [95, 304] width 128 height 38
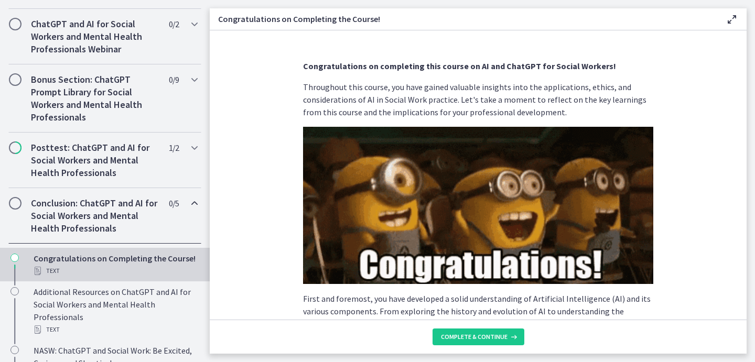
click at [16, 205] on span "Chapters" at bounding box center [15, 203] width 10 height 10
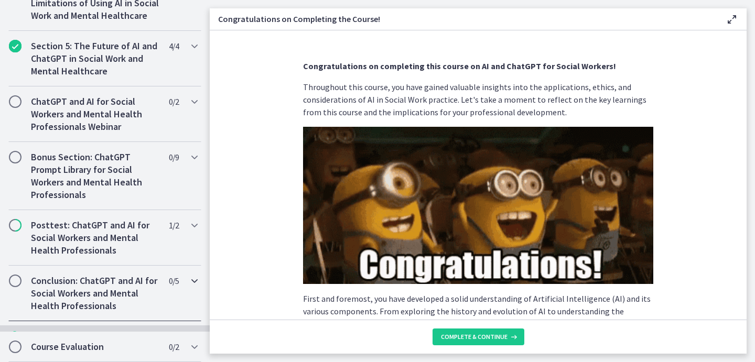
scroll to position [432, 0]
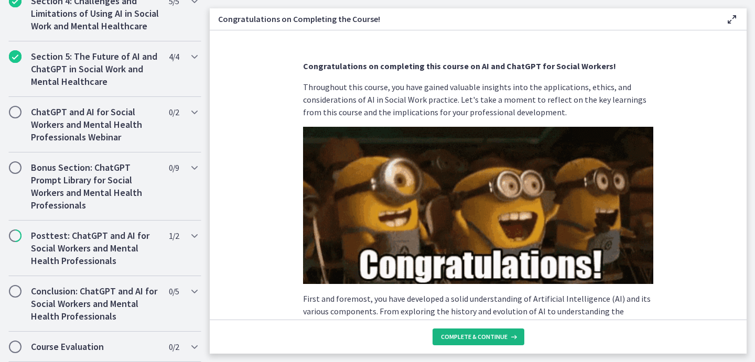
click at [475, 341] on button "Complete & continue" at bounding box center [478, 337] width 92 height 17
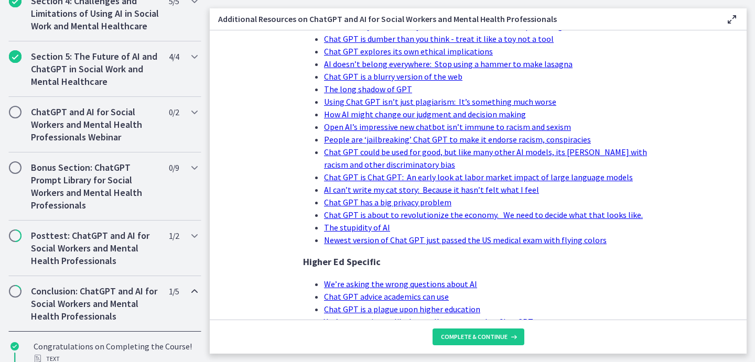
scroll to position [409, 0]
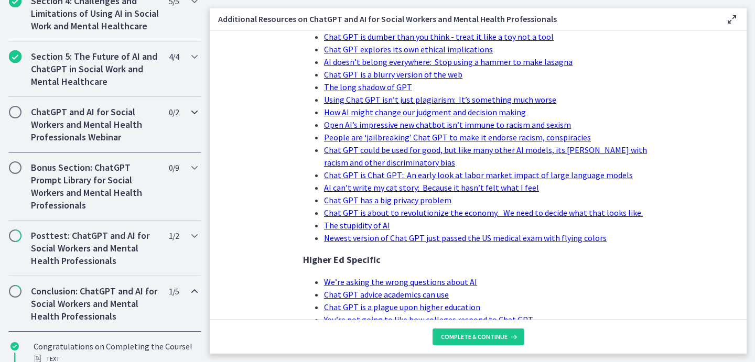
click at [15, 113] on span "Chapters" at bounding box center [15, 112] width 10 height 10
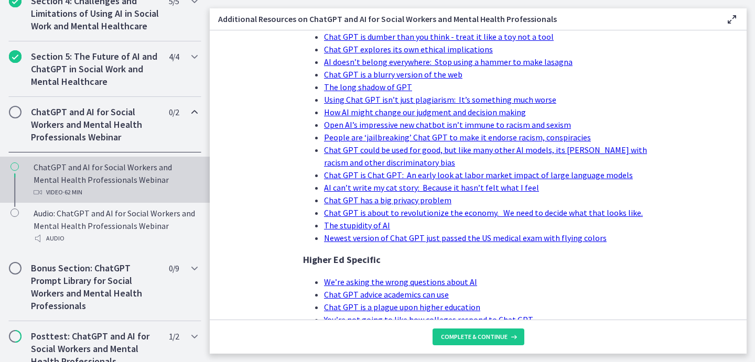
click at [16, 167] on icon "Chapters" at bounding box center [14, 166] width 8 height 8
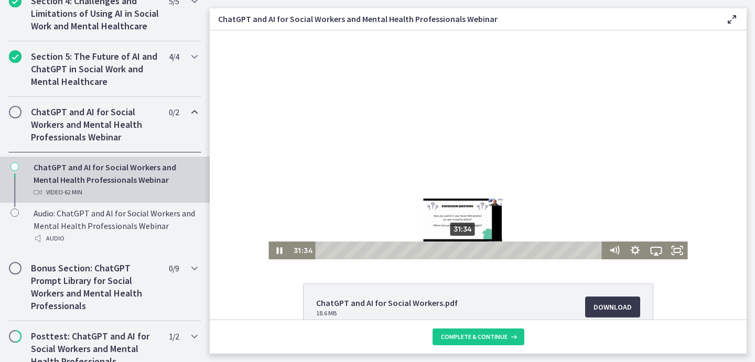
click at [462, 245] on div "31:34" at bounding box center [460, 251] width 279 height 18
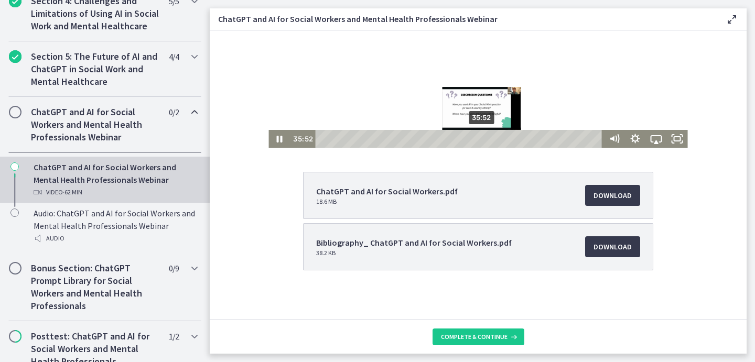
drag, startPoint x: 321, startPoint y: 140, endPoint x: 464, endPoint y: 129, distance: 143.5
click at [483, 141] on div "35:52" at bounding box center [460, 139] width 279 height 18
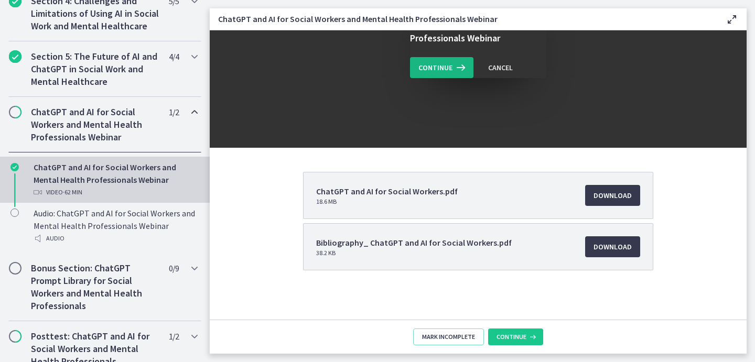
click at [438, 72] on span "Continue" at bounding box center [435, 67] width 34 height 13
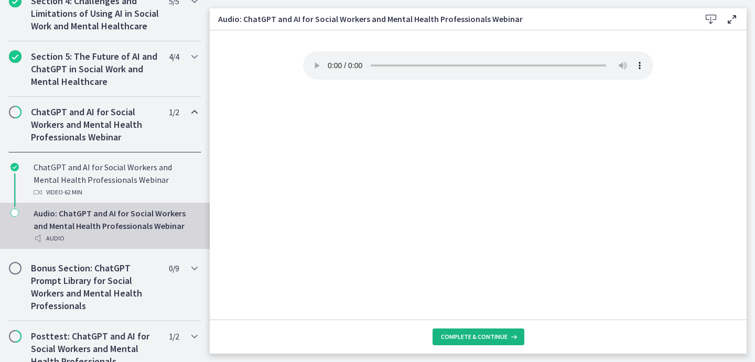
click at [462, 342] on button "Complete & continue" at bounding box center [478, 337] width 92 height 17
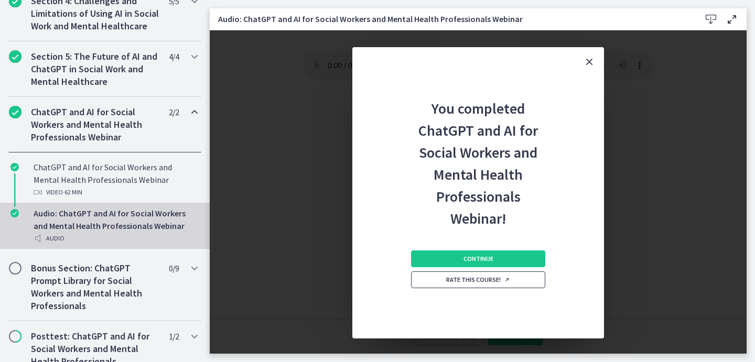
click at [483, 282] on span "Rate this course!" at bounding box center [478, 280] width 64 height 8
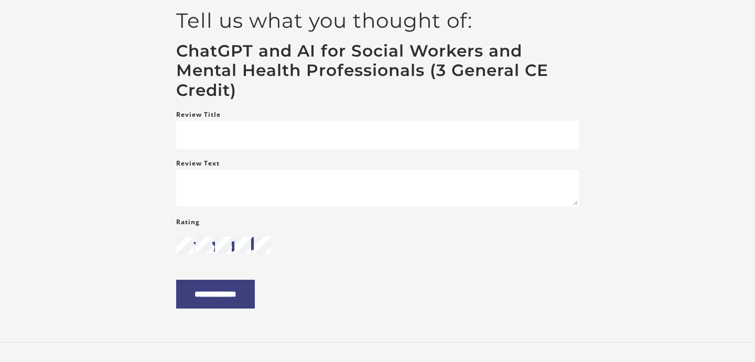
scroll to position [93, 0]
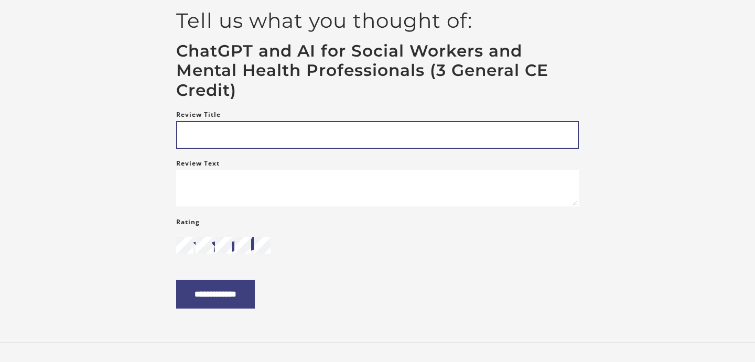
click at [212, 138] on input "Review Title" at bounding box center [377, 135] width 402 height 28
type input "**********"
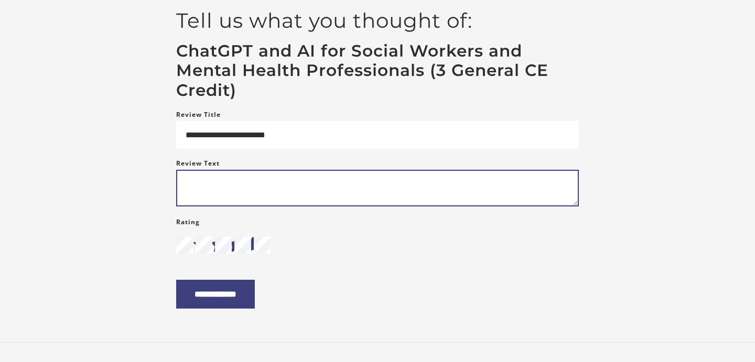
click at [190, 184] on textarea "Review Text" at bounding box center [377, 188] width 402 height 37
type textarea "*"
click at [404, 187] on textarea "**********" at bounding box center [377, 188] width 402 height 37
click at [463, 189] on textarea "**********" at bounding box center [377, 188] width 402 height 37
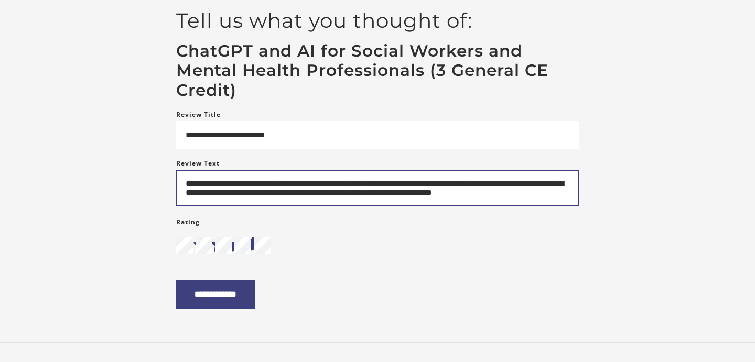
scroll to position [3, 0]
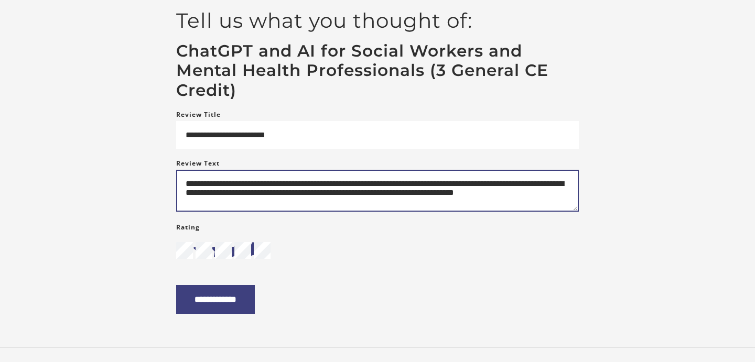
type textarea "**********"
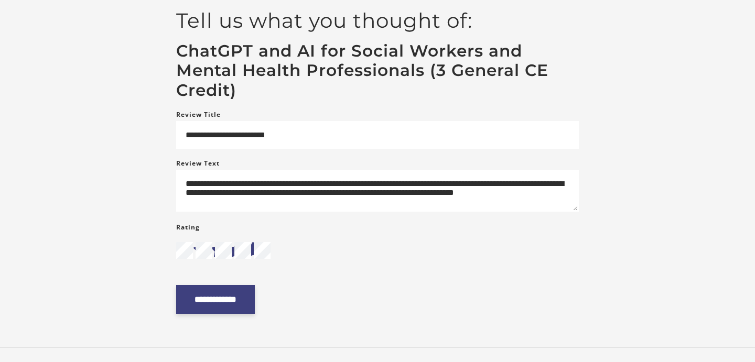
click at [247, 307] on input "**********" at bounding box center [215, 299] width 79 height 29
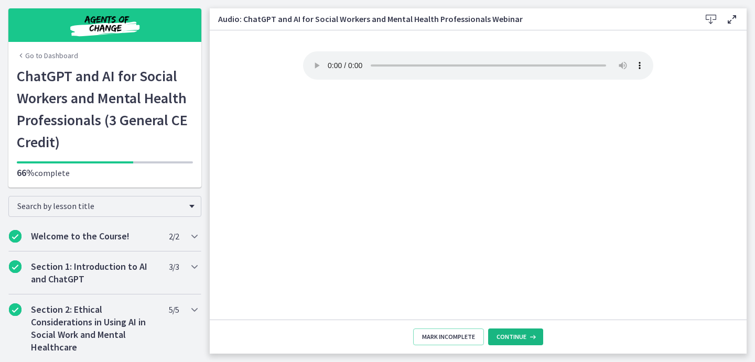
click at [510, 340] on span "Continue" at bounding box center [511, 337] width 30 height 8
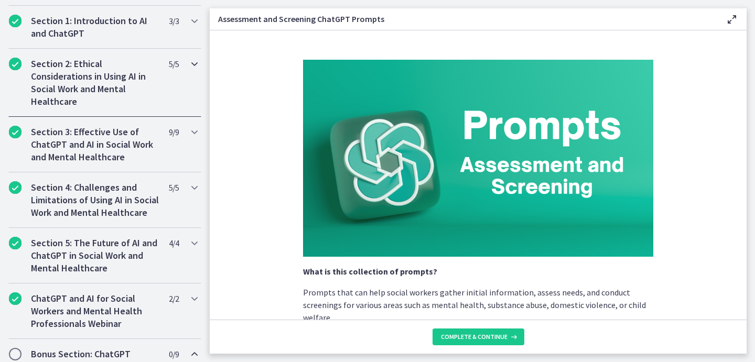
scroll to position [339, 0]
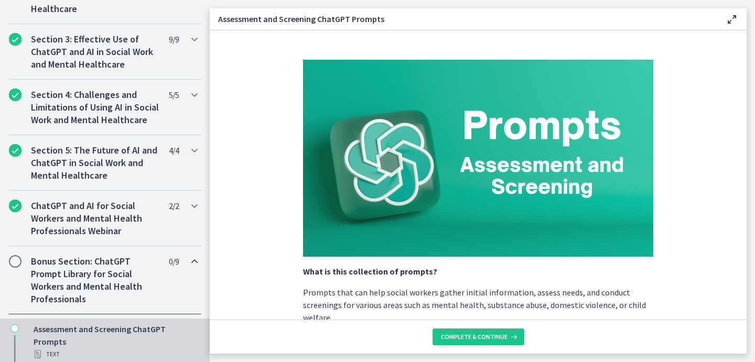
click at [16, 263] on span "Chapters" at bounding box center [15, 261] width 10 height 10
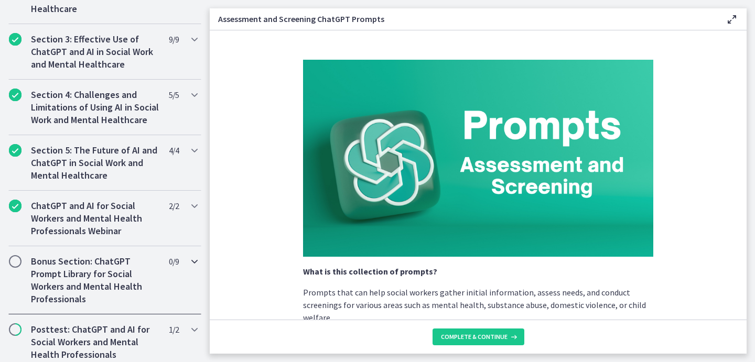
click at [16, 263] on span "Chapters" at bounding box center [15, 261] width 10 height 10
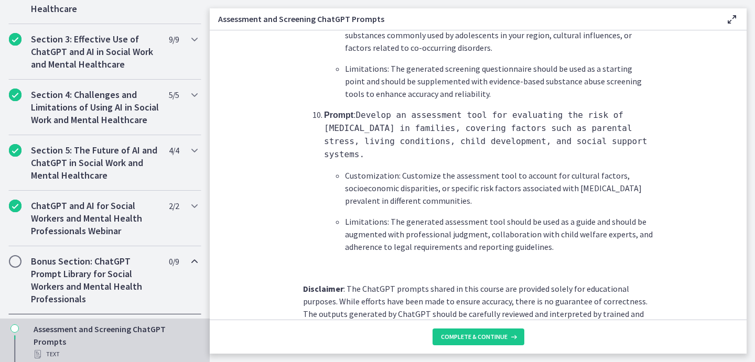
scroll to position [0, 0]
click at [476, 339] on span "Complete & continue" at bounding box center [474, 337] width 67 height 8
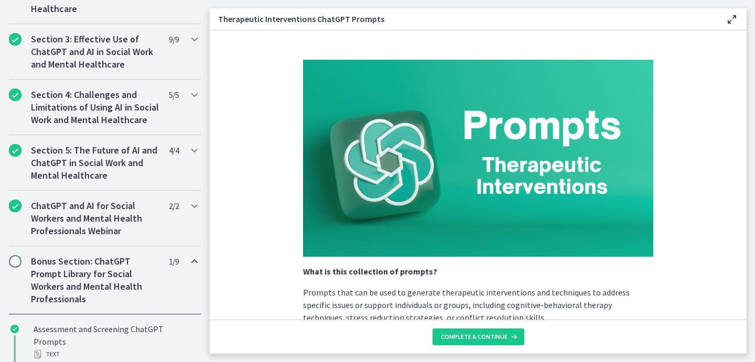
click at [15, 263] on span "Chapters" at bounding box center [15, 261] width 10 height 10
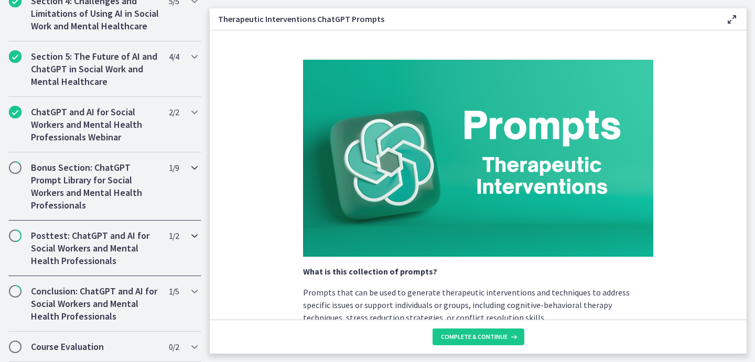
scroll to position [432, 0]
click at [14, 237] on span "Chapters" at bounding box center [15, 236] width 10 height 10
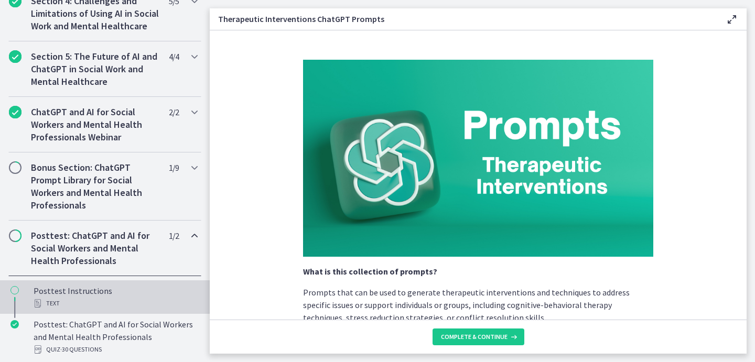
click at [14, 291] on icon "Chapters" at bounding box center [14, 290] width 8 height 8
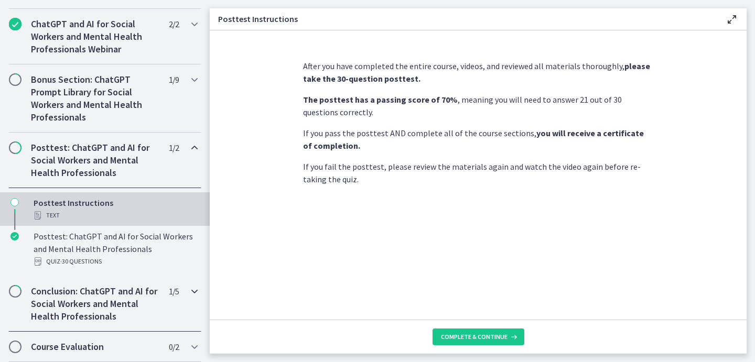
scroll to position [520, 0]
click at [15, 292] on span "Chapters" at bounding box center [15, 291] width 10 height 10
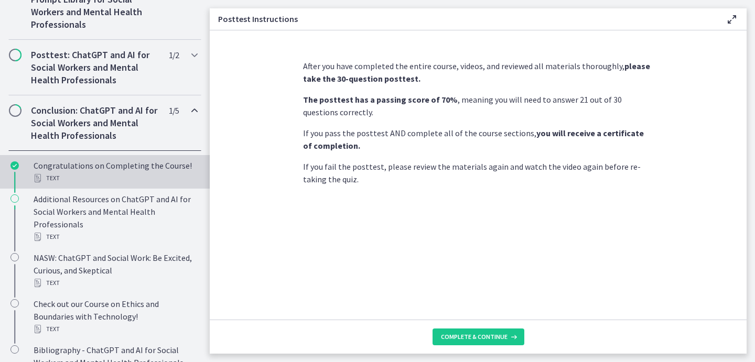
scroll to position [615, 0]
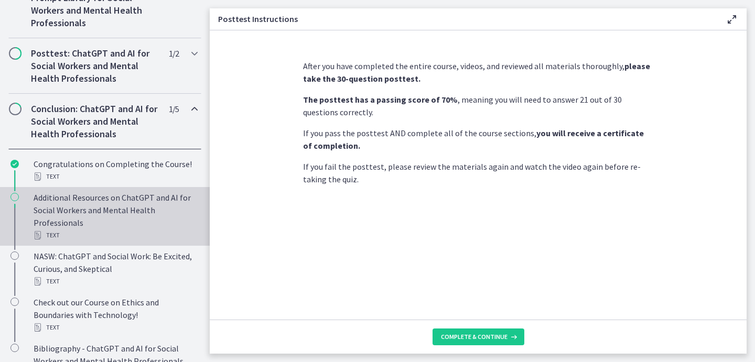
click at [9, 202] on div "Chapters" at bounding box center [14, 220] width 13 height 59
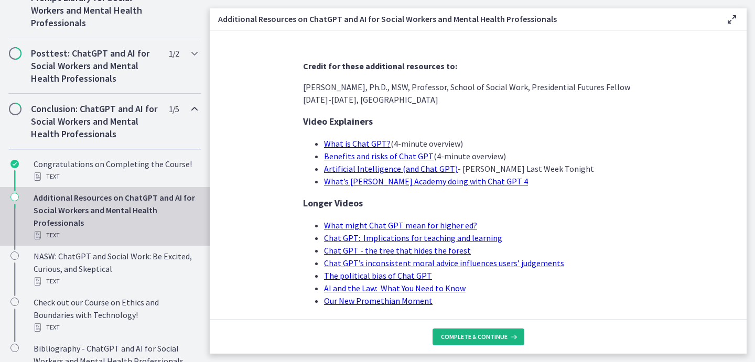
click at [515, 338] on icon at bounding box center [512, 337] width 10 height 8
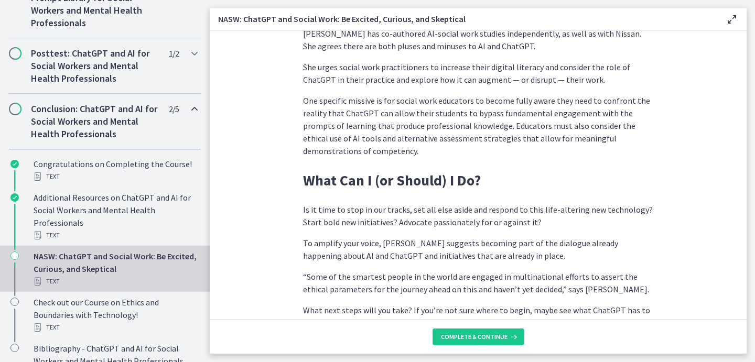
scroll to position [2984, 0]
click at [484, 342] on button "Complete & continue" at bounding box center [478, 337] width 92 height 17
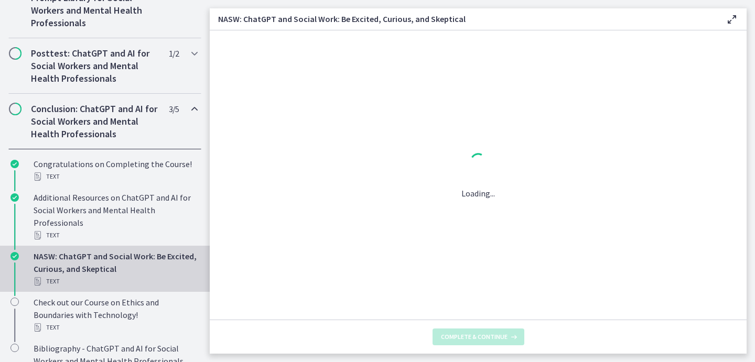
scroll to position [0, 0]
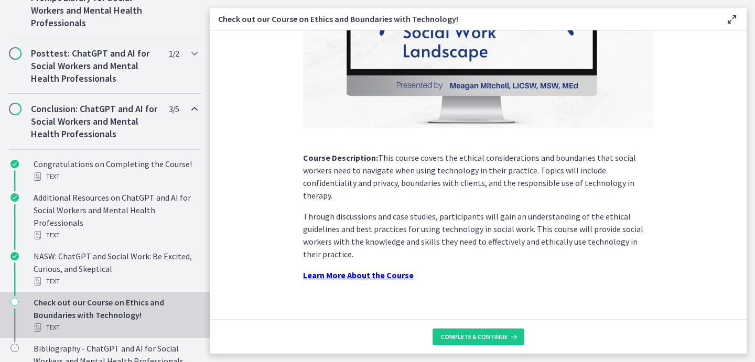
scroll to position [162, 0]
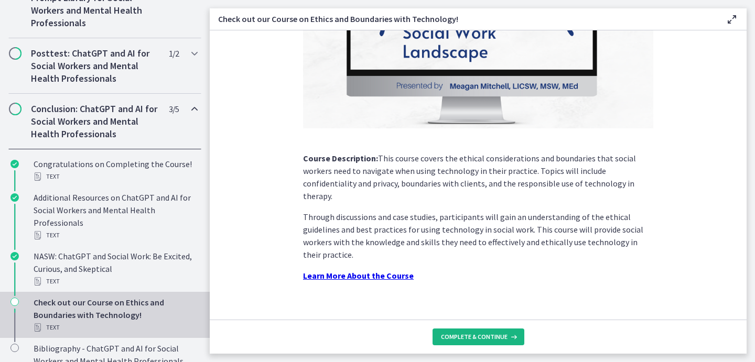
click at [484, 340] on span "Complete & continue" at bounding box center [474, 337] width 67 height 8
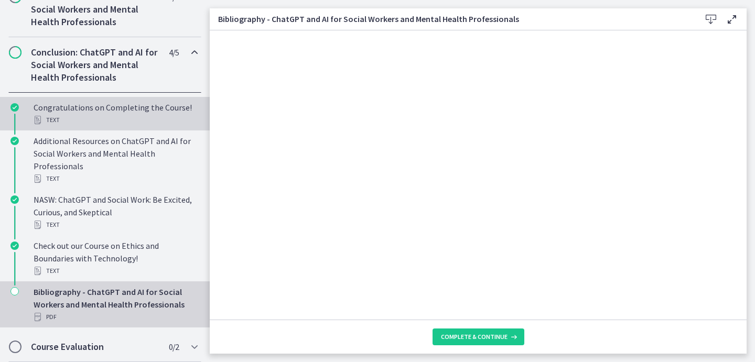
scroll to position [671, 0]
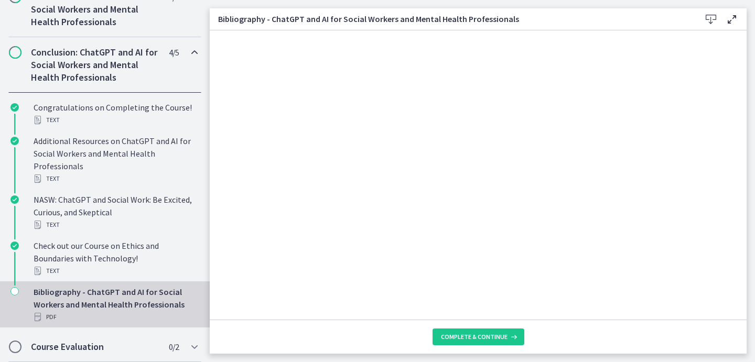
click at [15, 294] on icon "Chapters" at bounding box center [14, 291] width 8 height 8
click at [494, 336] on span "Complete & continue" at bounding box center [474, 337] width 67 height 8
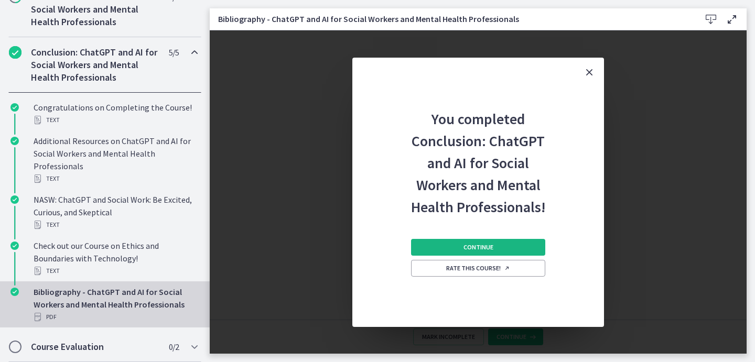
click at [493, 252] on button "Continue" at bounding box center [478, 247] width 134 height 17
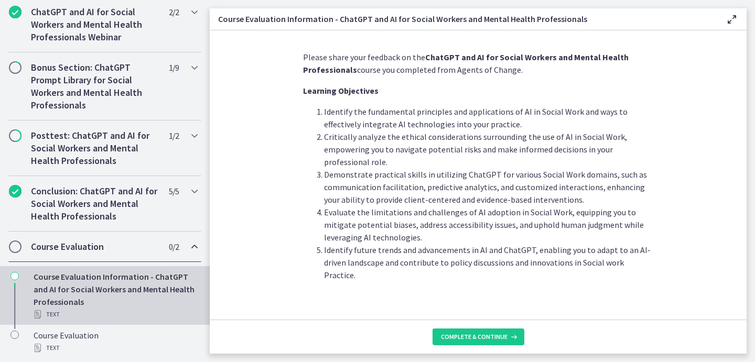
scroll to position [8, 0]
click at [473, 340] on span "Complete & continue" at bounding box center [474, 337] width 67 height 8
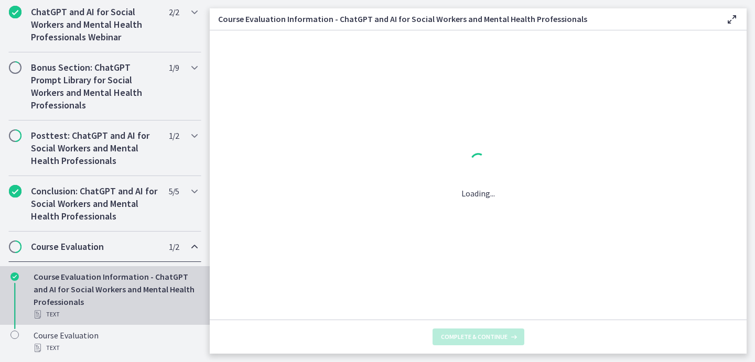
scroll to position [0, 0]
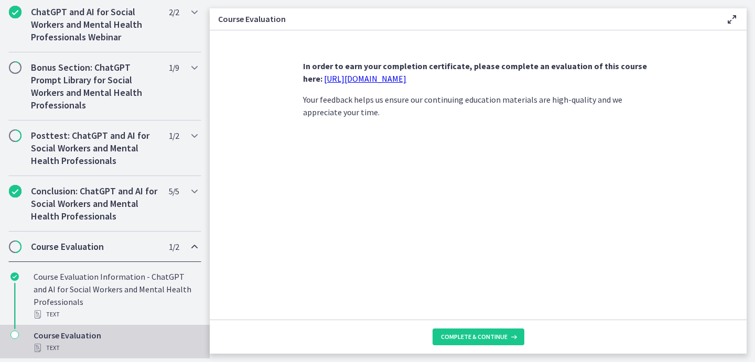
click at [399, 81] on link "https://forms.gle/jm1zbfhChZ2exBv78" at bounding box center [365, 78] width 82 height 10
